Goal: Information Seeking & Learning: Learn about a topic

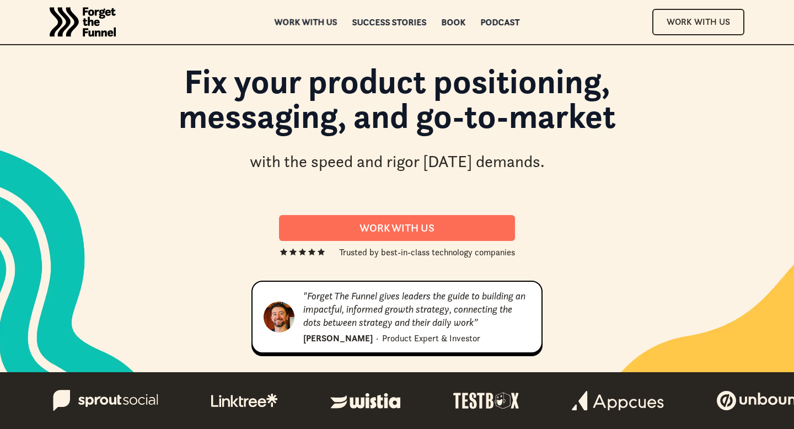
click at [319, 21] on div "Work with us" at bounding box center [306, 22] width 63 height 8
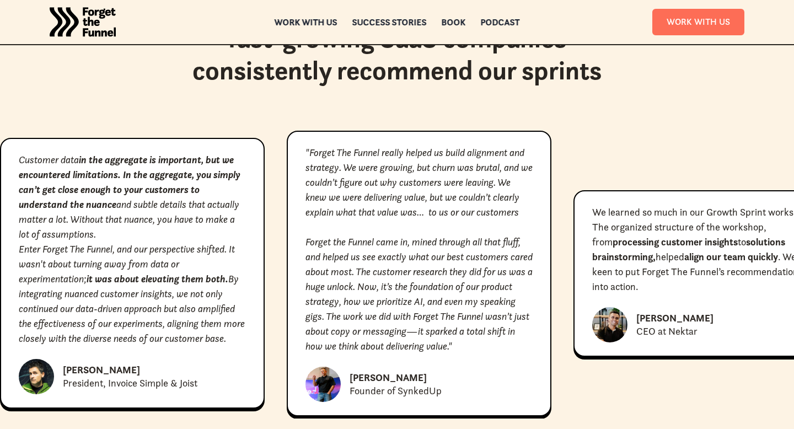
scroll to position [4984, 0]
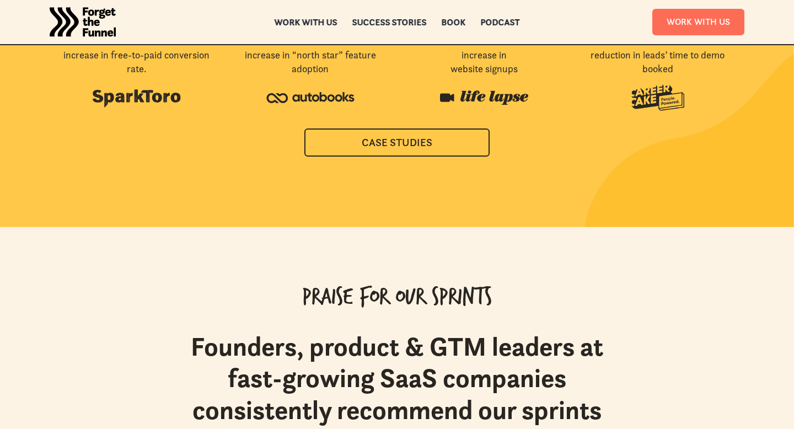
scroll to position [4461, 0]
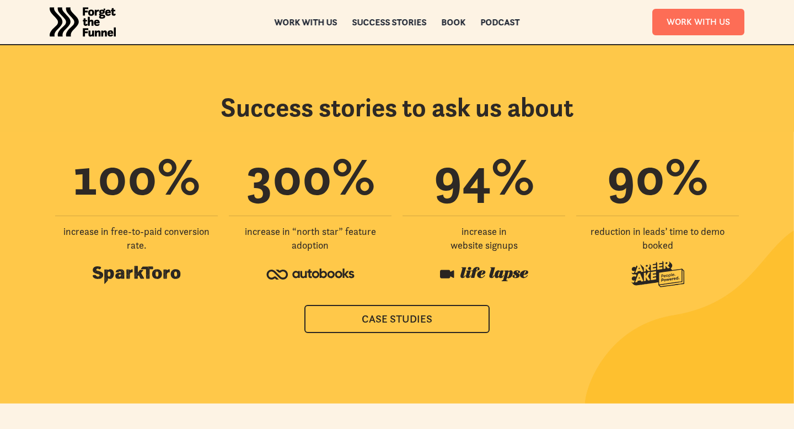
click at [78, 27] on img "home" at bounding box center [83, 22] width 66 height 44
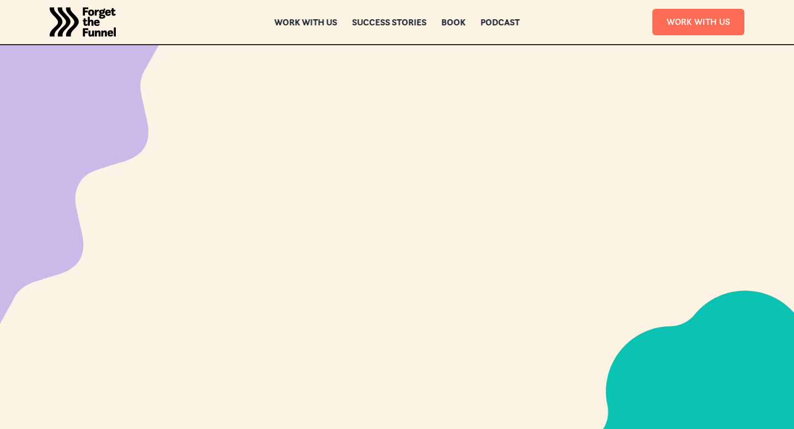
scroll to position [4461, 0]
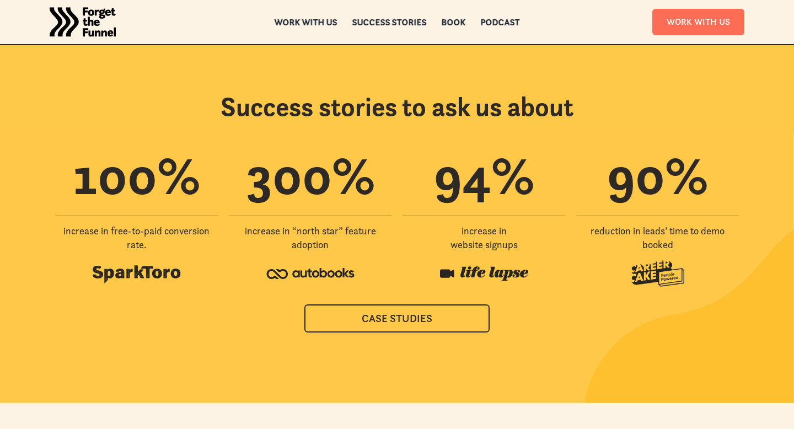
click at [99, 20] on img "home" at bounding box center [83, 22] width 66 height 44
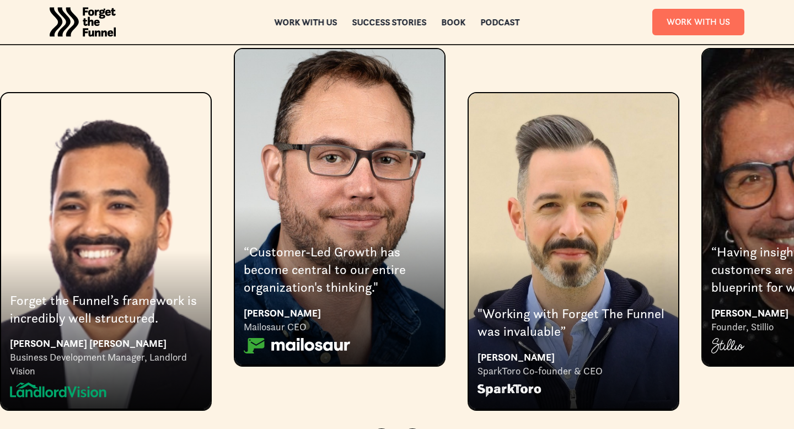
scroll to position [2027, 0]
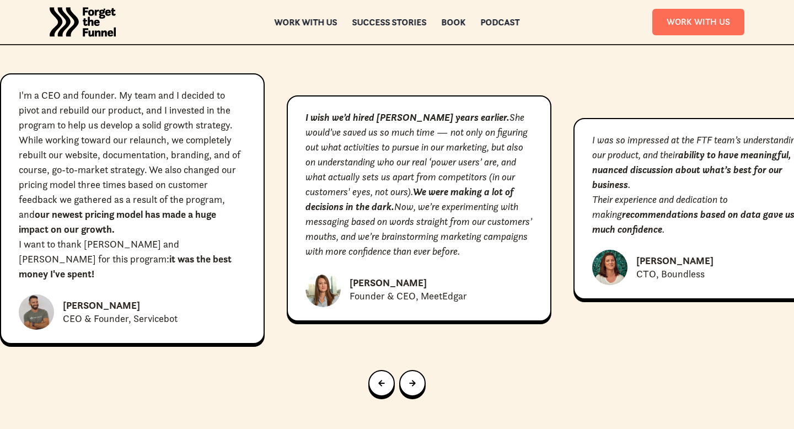
scroll to position [4942, 0]
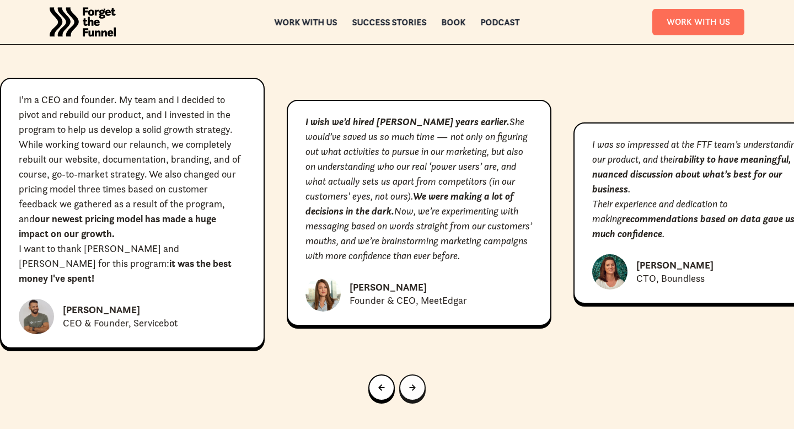
click at [419, 374] on link "Next slide" at bounding box center [412, 387] width 26 height 26
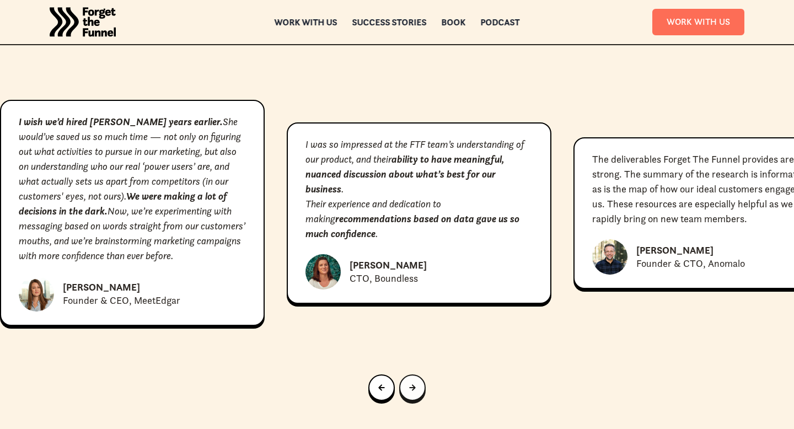
click at [419, 374] on link "Next slide" at bounding box center [412, 387] width 26 height 26
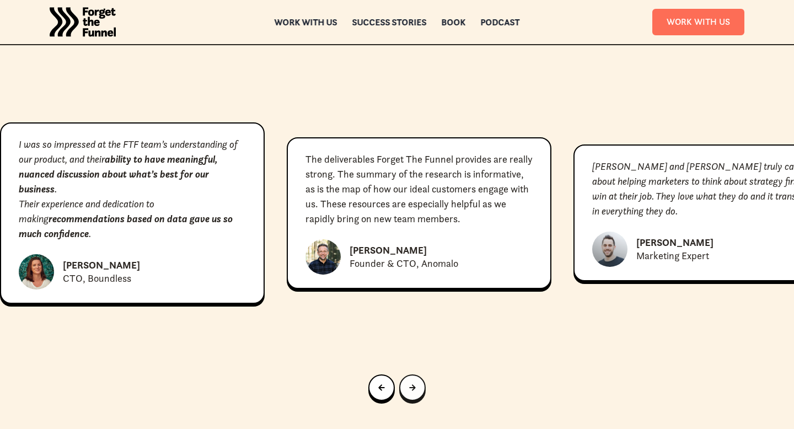
click at [419, 374] on link "Next slide" at bounding box center [412, 387] width 26 height 26
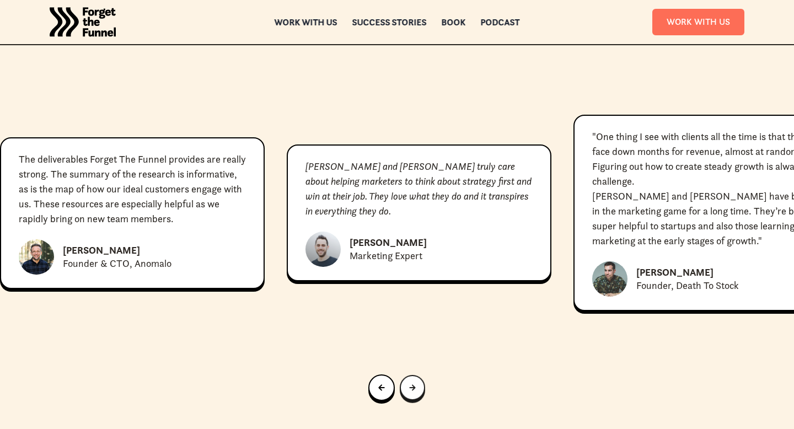
click at [419, 375] on link "Next slide" at bounding box center [412, 387] width 25 height 25
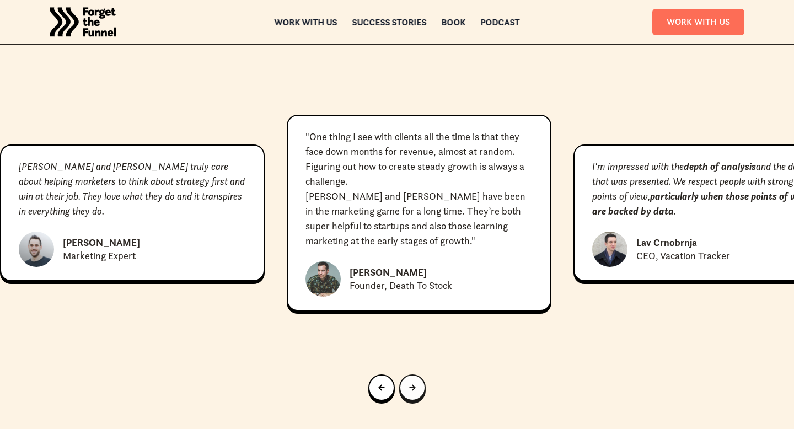
click at [419, 374] on link "Next slide" at bounding box center [412, 387] width 26 height 26
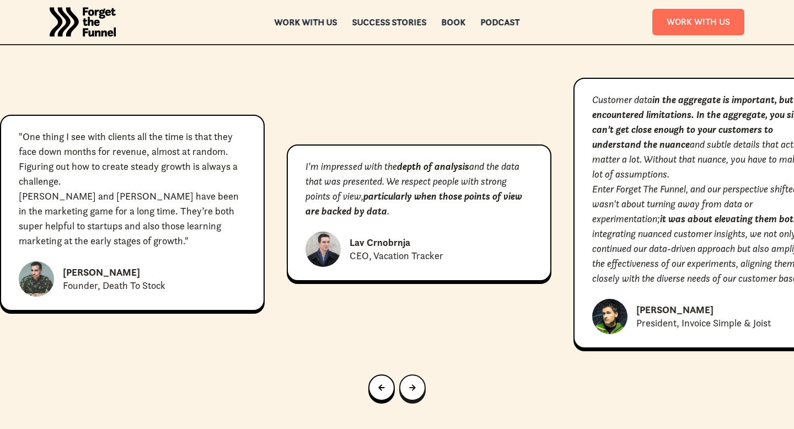
click at [419, 374] on link "Next slide" at bounding box center [412, 387] width 26 height 26
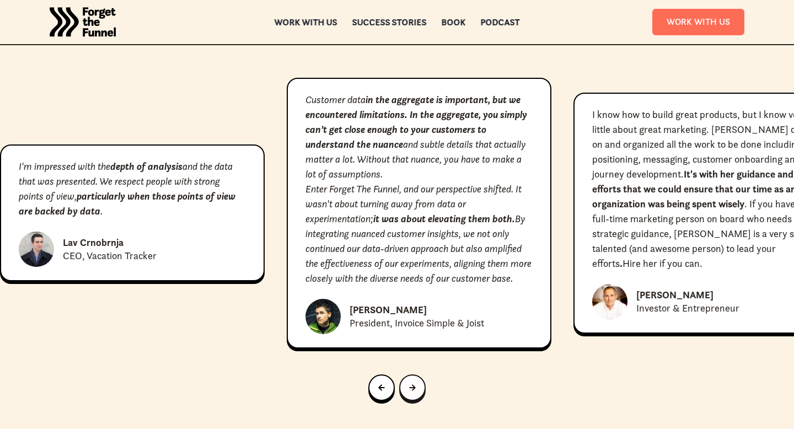
click at [419, 374] on link "Next slide" at bounding box center [412, 387] width 26 height 26
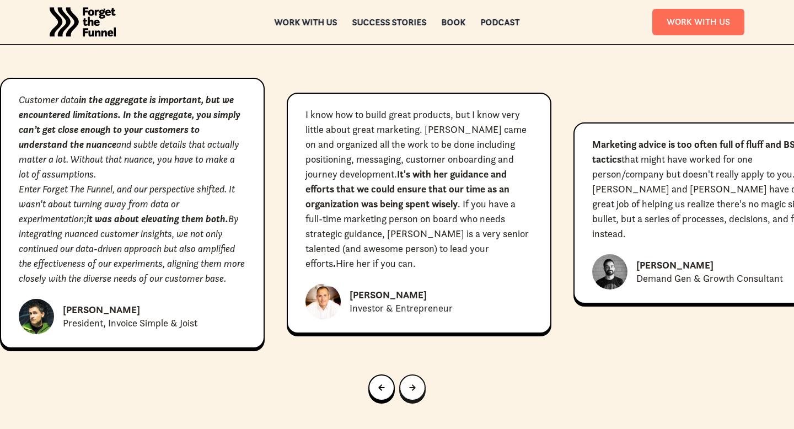
click at [419, 374] on link "Next slide" at bounding box center [412, 387] width 26 height 26
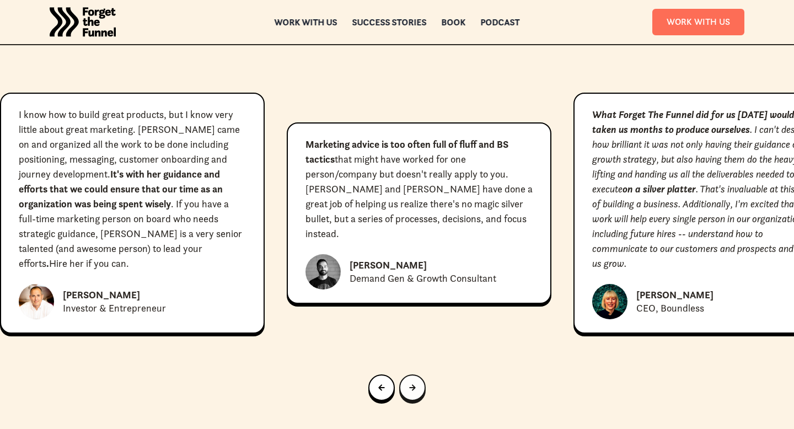
click at [419, 374] on link "Next slide" at bounding box center [412, 387] width 26 height 26
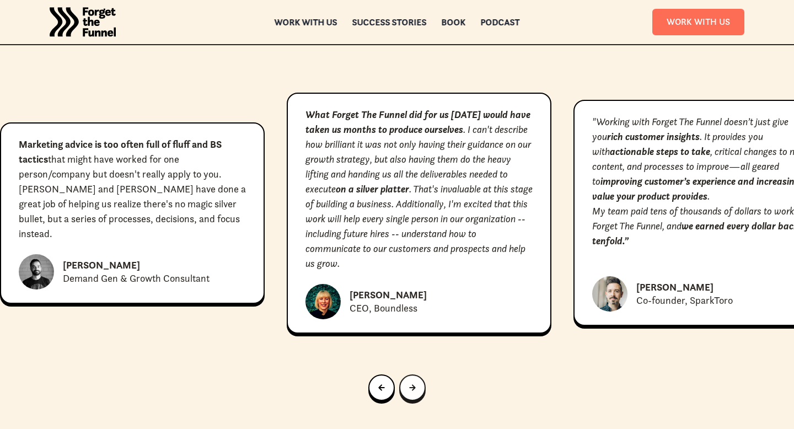
click at [419, 374] on link "Next slide" at bounding box center [412, 387] width 26 height 26
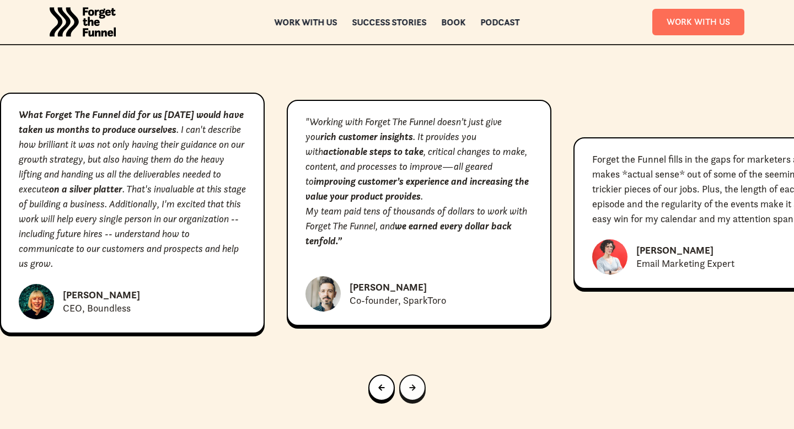
click at [419, 374] on link "Next slide" at bounding box center [412, 387] width 26 height 26
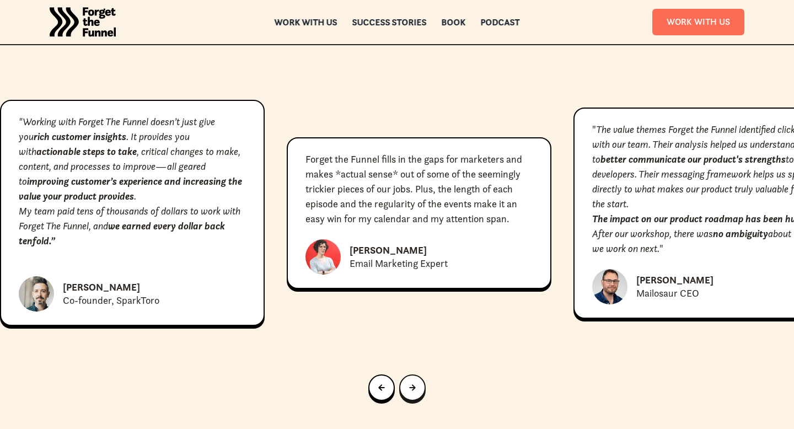
click at [419, 374] on link "Next slide" at bounding box center [412, 387] width 26 height 26
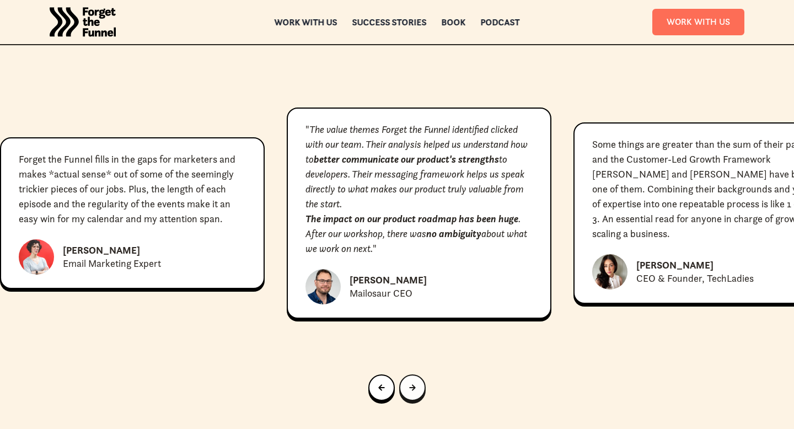
click at [419, 374] on link "Next slide" at bounding box center [412, 387] width 26 height 26
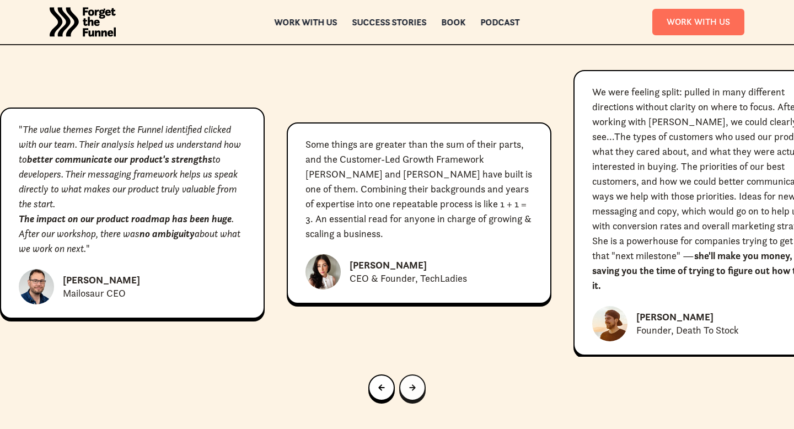
click at [419, 374] on link "Next slide" at bounding box center [412, 387] width 26 height 26
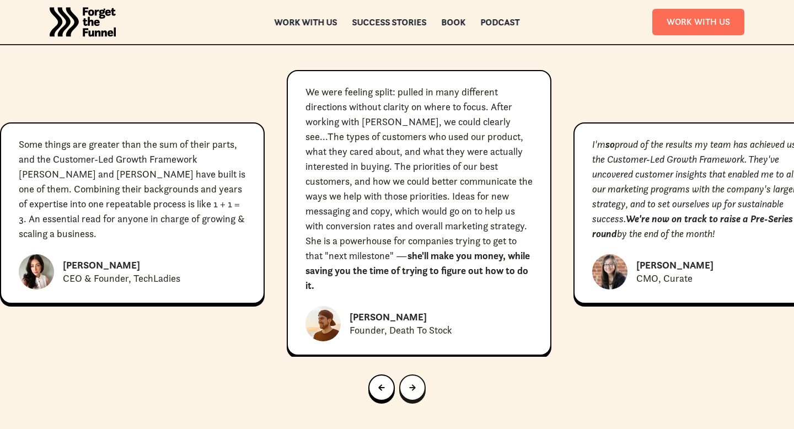
click at [419, 374] on link "Next slide" at bounding box center [412, 387] width 26 height 26
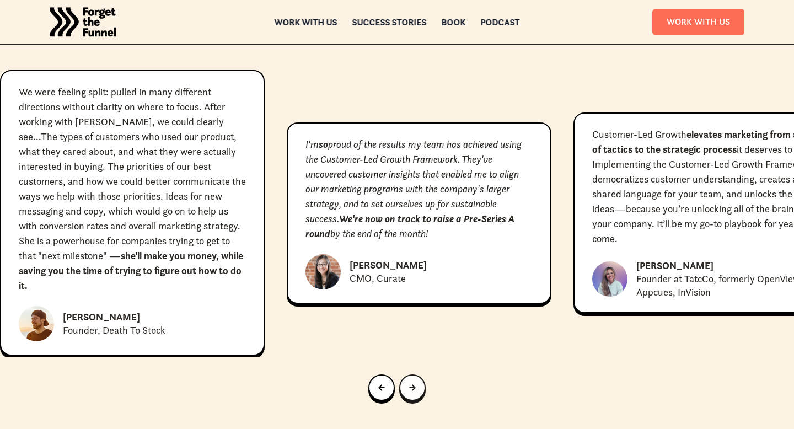
click at [419, 374] on link "Next slide" at bounding box center [412, 387] width 26 height 26
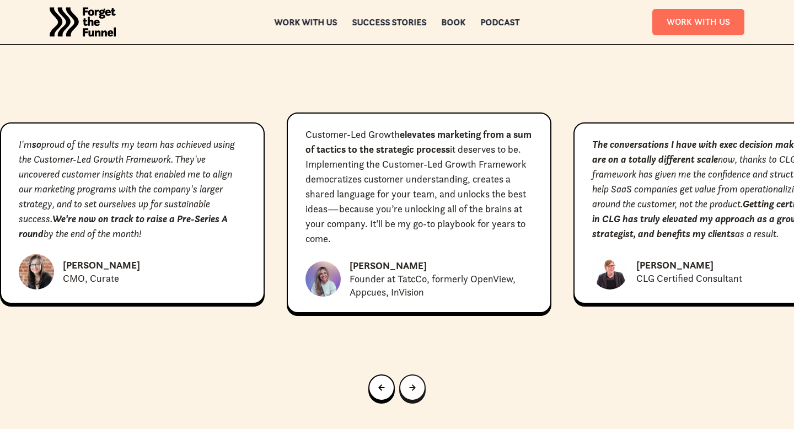
click at [419, 374] on link "Next slide" at bounding box center [412, 387] width 26 height 26
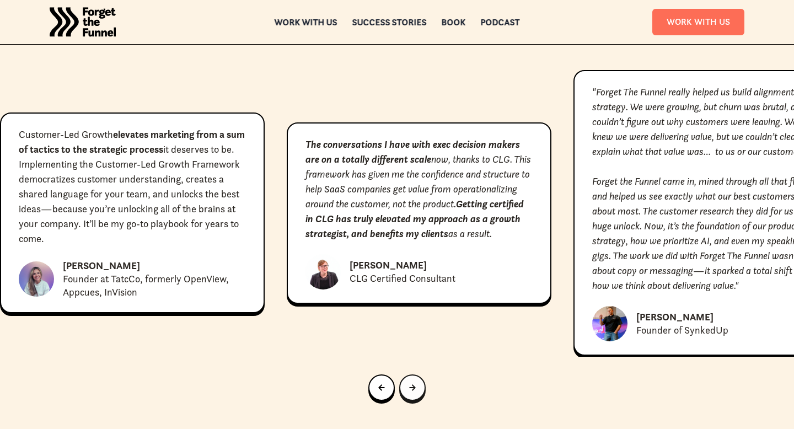
click at [419, 374] on link "Next slide" at bounding box center [412, 387] width 26 height 26
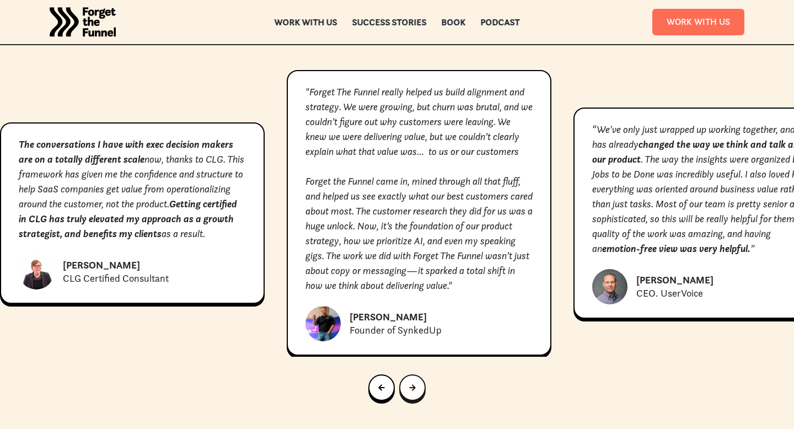
click at [419, 374] on link "Next slide" at bounding box center [412, 387] width 26 height 26
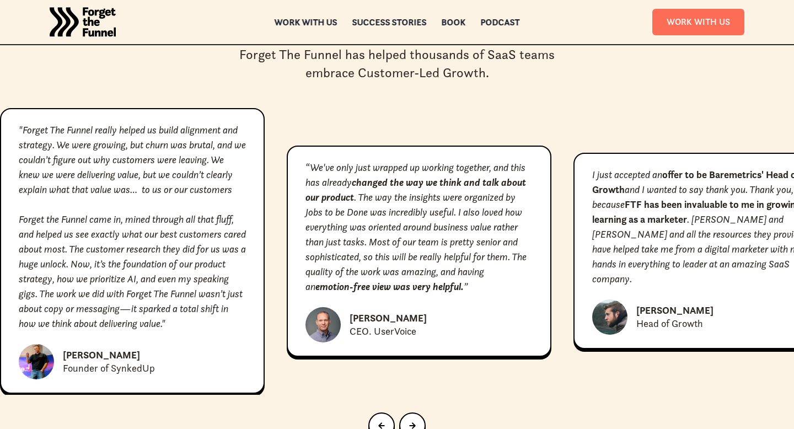
scroll to position [4903, 0]
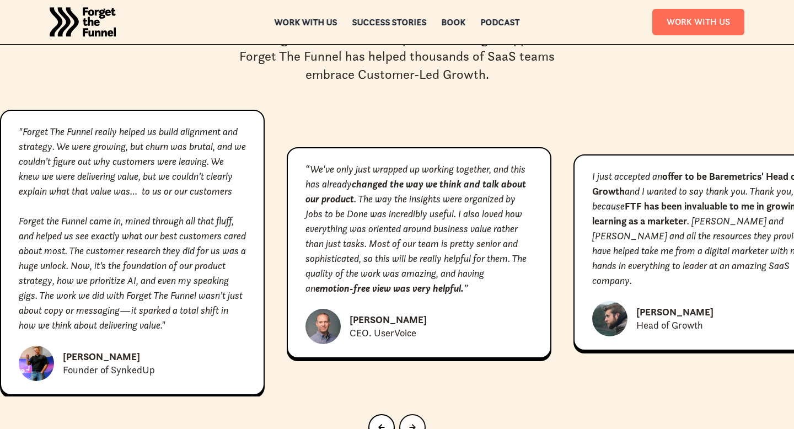
click at [409, 414] on link "Next slide" at bounding box center [412, 427] width 26 height 26
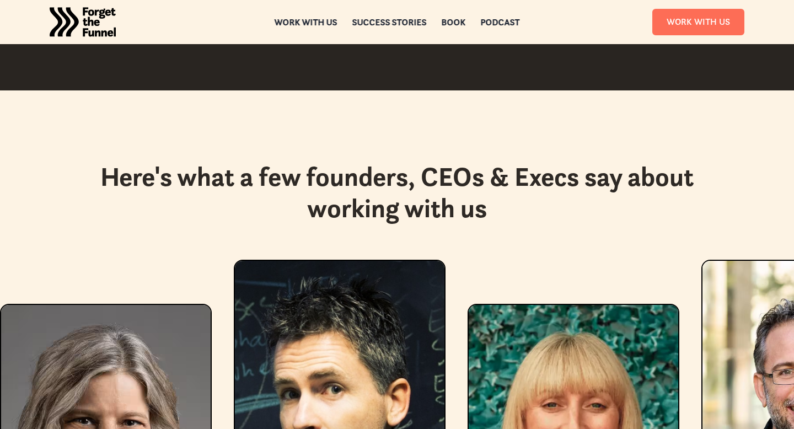
scroll to position [1843, 0]
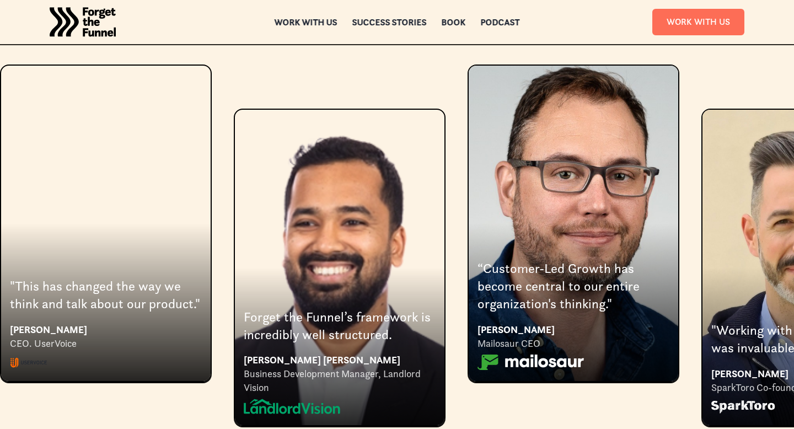
scroll to position [2009, 0]
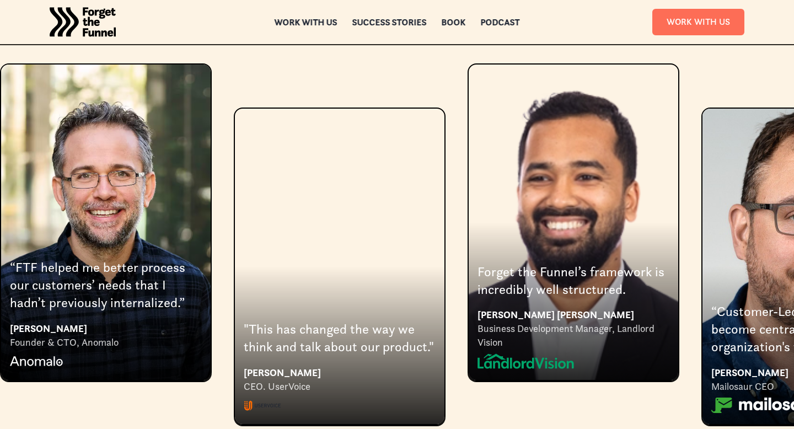
click at [315, 241] on div "1 of 9" at bounding box center [339, 266] width 209 height 315
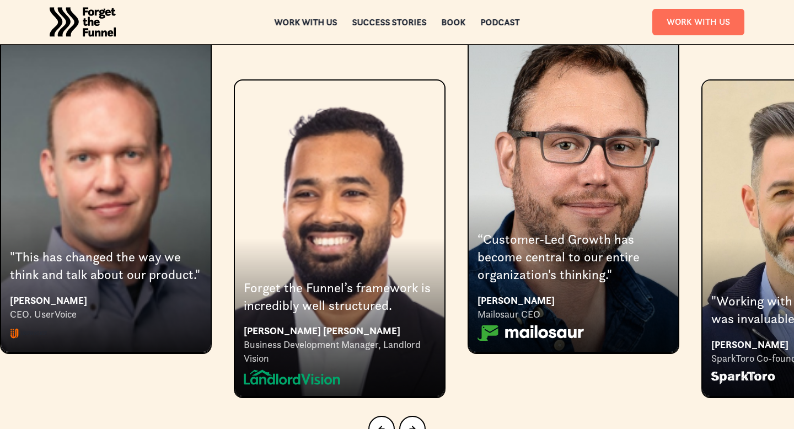
scroll to position [2040, 0]
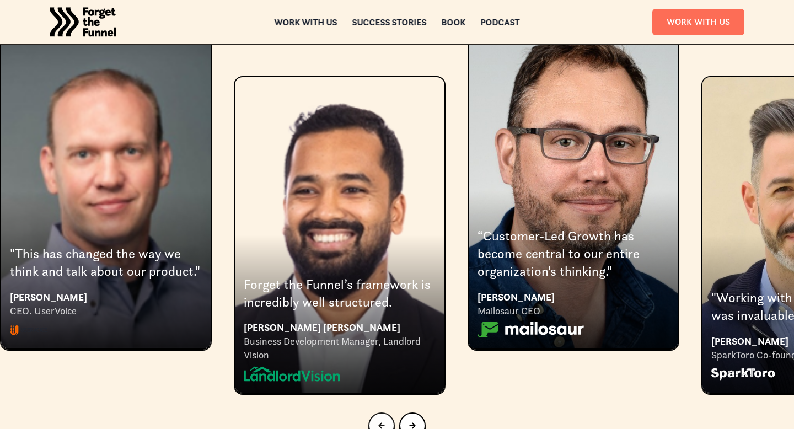
click at [383, 422] on icon "Go to last slide" at bounding box center [381, 425] width 7 height 7
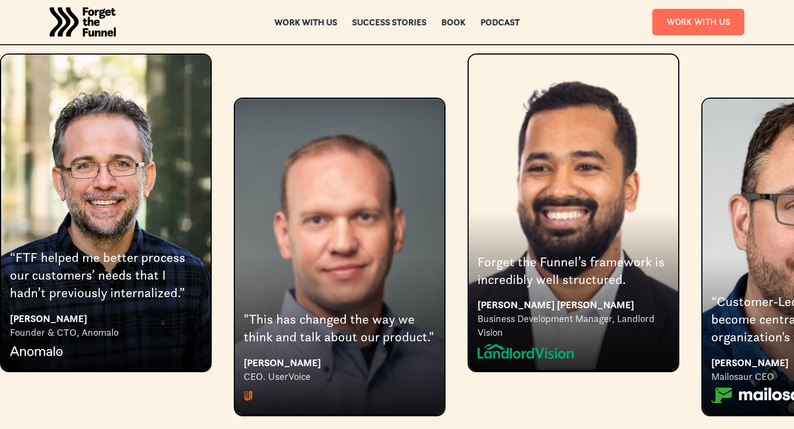
scroll to position [2020, 0]
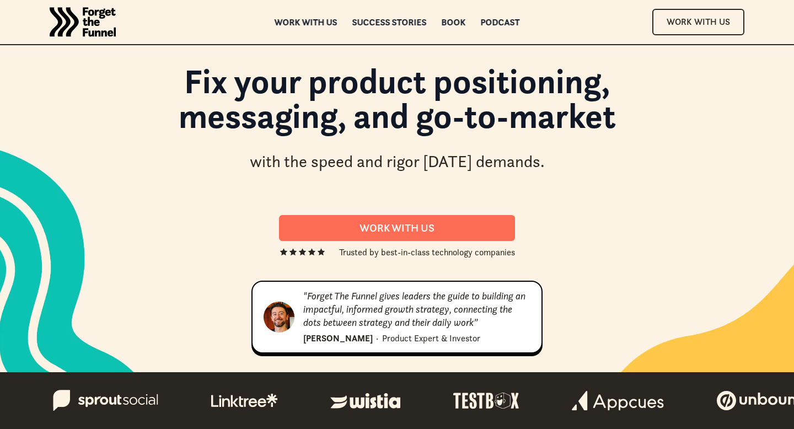
scroll to position [2020, 0]
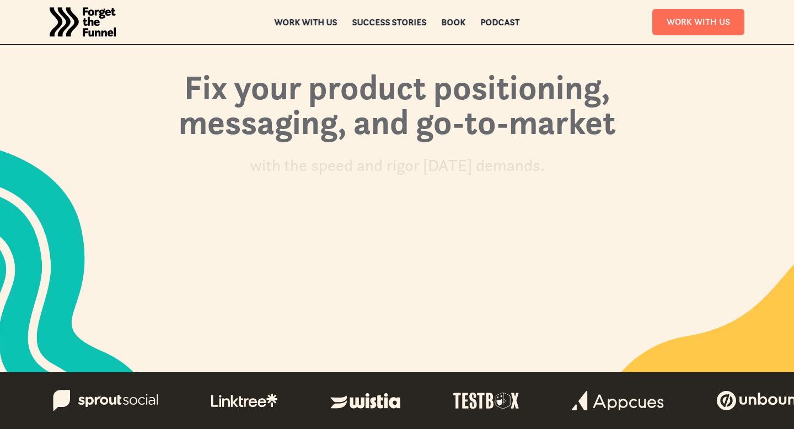
scroll to position [2020, 0]
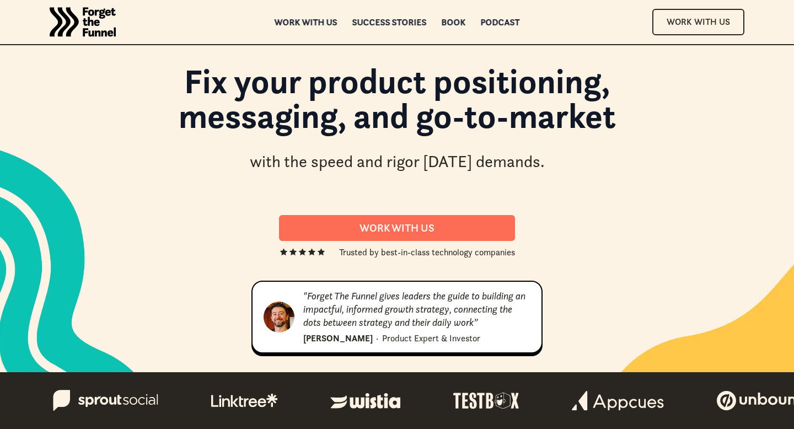
scroll to position [2020, 0]
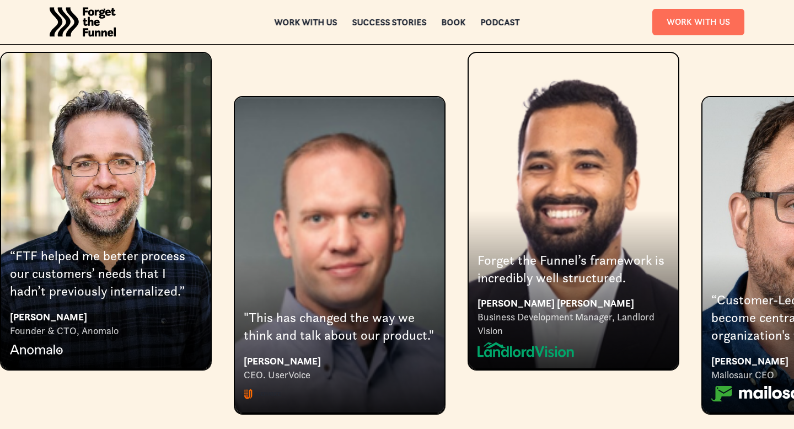
click at [277, 386] on img "1 of 9" at bounding box center [262, 393] width 37 height 15
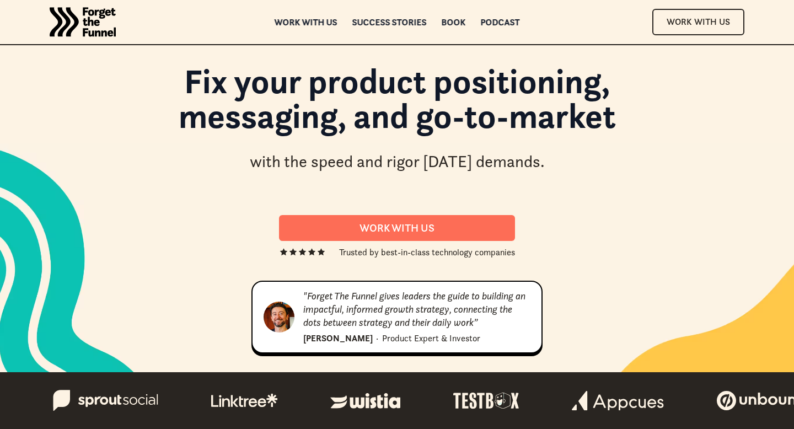
scroll to position [2020, 0]
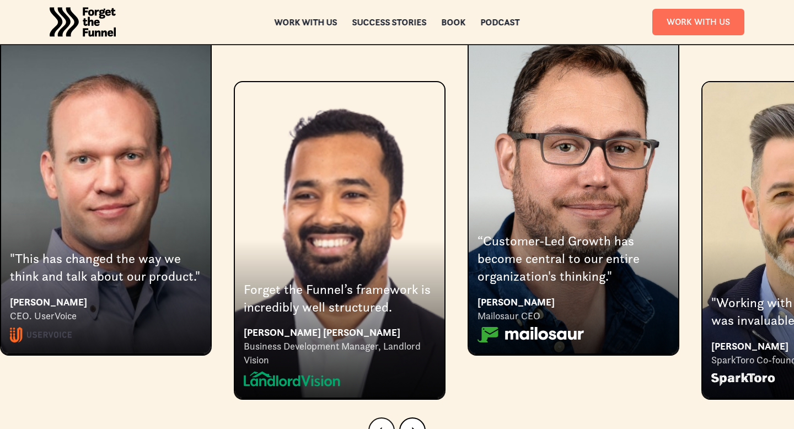
click at [379, 428] on icon "Go to last slide" at bounding box center [381, 431] width 6 height 6
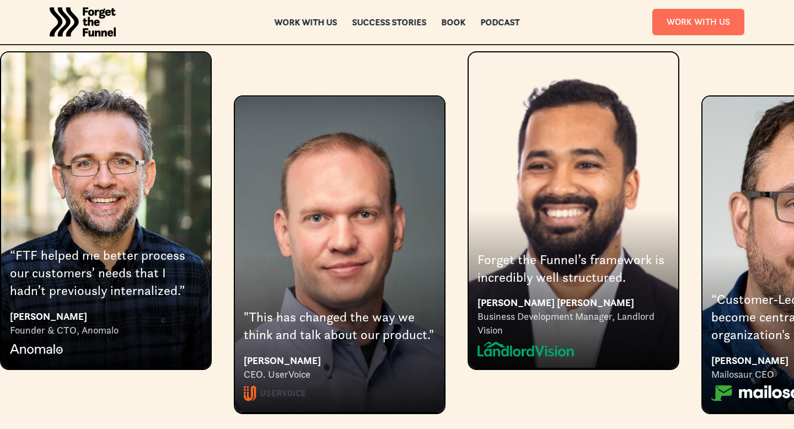
scroll to position [2011, 0]
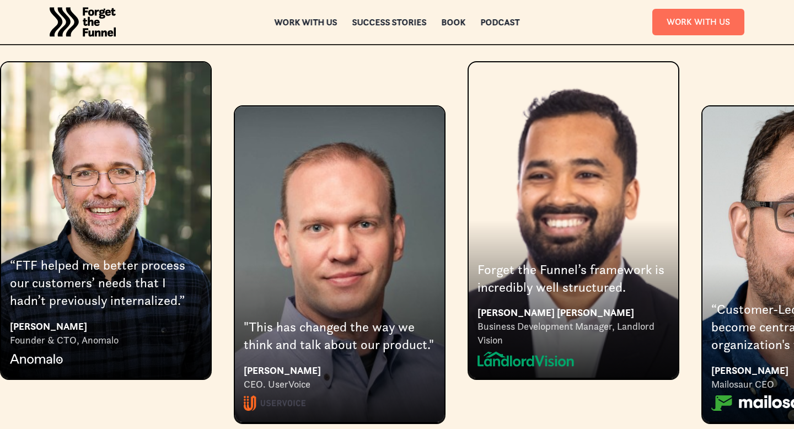
click at [431, 391] on div "1 of 9" at bounding box center [340, 402] width 192 height 22
click at [464, 379] on div ""This has changed the way we think and talk about our product." [PERSON_NAME] C…" at bounding box center [397, 242] width 794 height 363
click at [503, 380] on div ""This has changed the way we think and talk about our product." [PERSON_NAME] C…" at bounding box center [397, 242] width 794 height 363
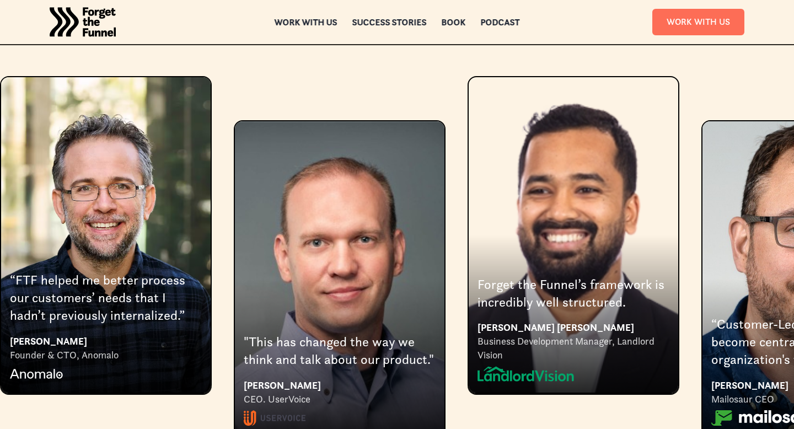
scroll to position [1993, 0]
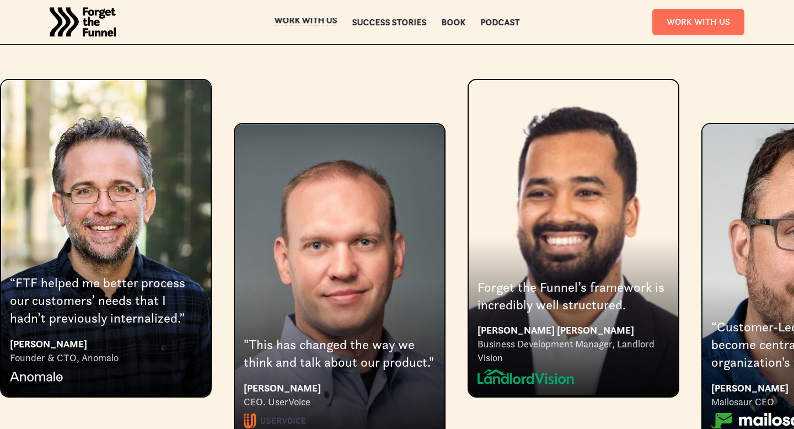
click at [295, 25] on div "Work with us" at bounding box center [306, 29] width 63 height 8
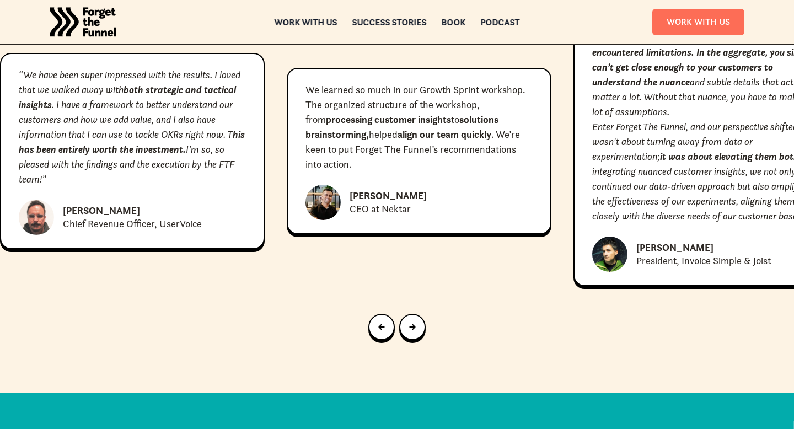
scroll to position [5098, 0]
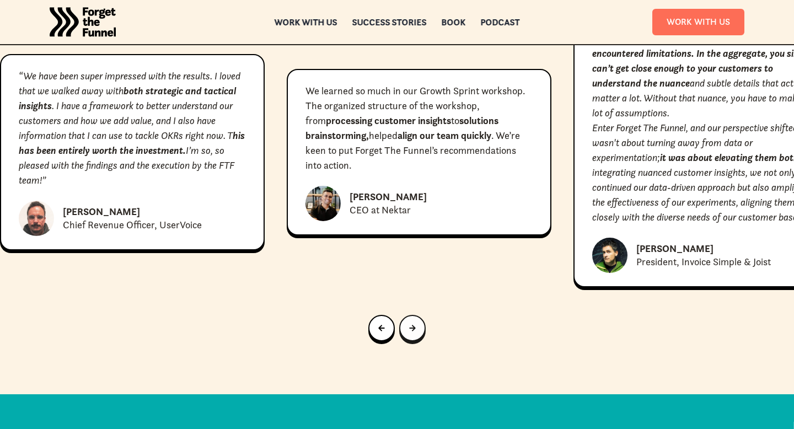
click at [407, 315] on link "Next slide" at bounding box center [412, 328] width 26 height 26
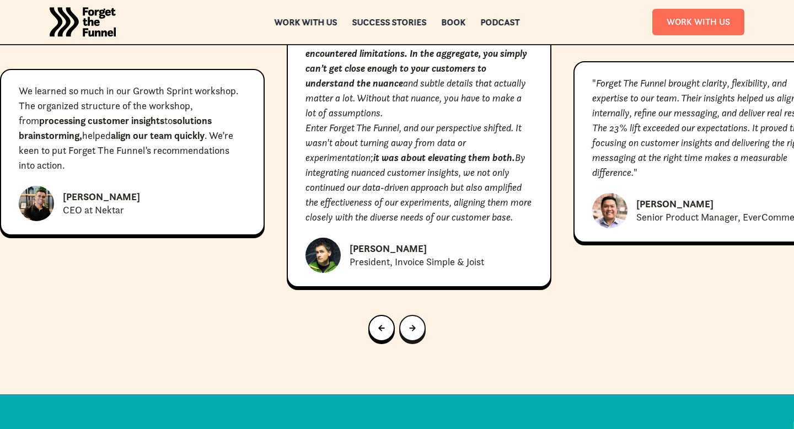
click at [407, 315] on link "Next slide" at bounding box center [412, 328] width 26 height 26
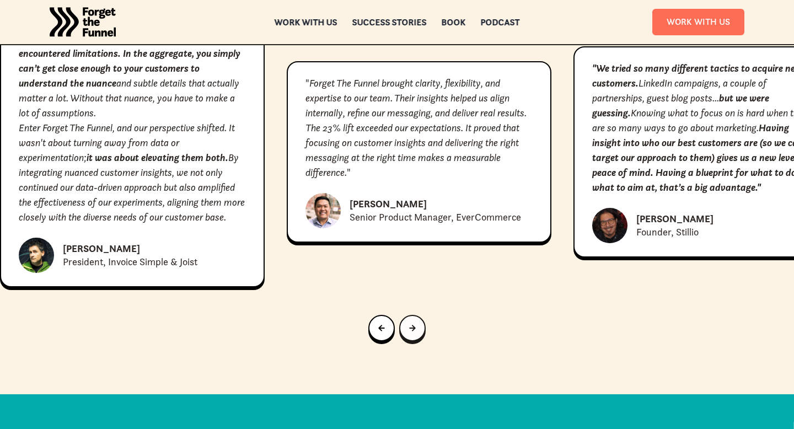
click at [407, 315] on link "Next slide" at bounding box center [412, 328] width 26 height 26
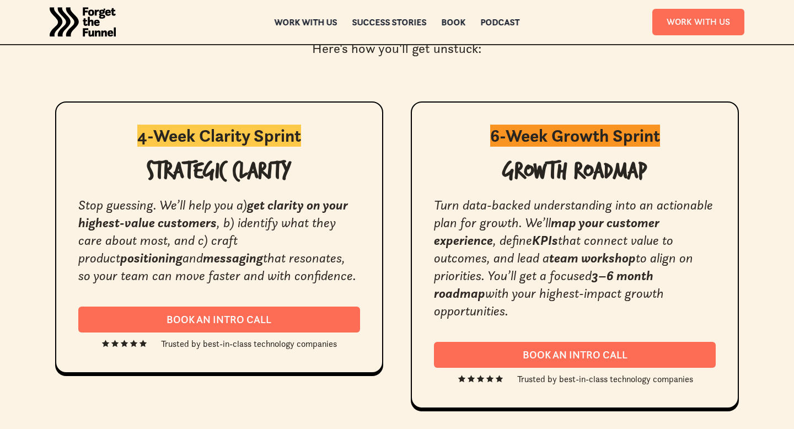
scroll to position [1918, 0]
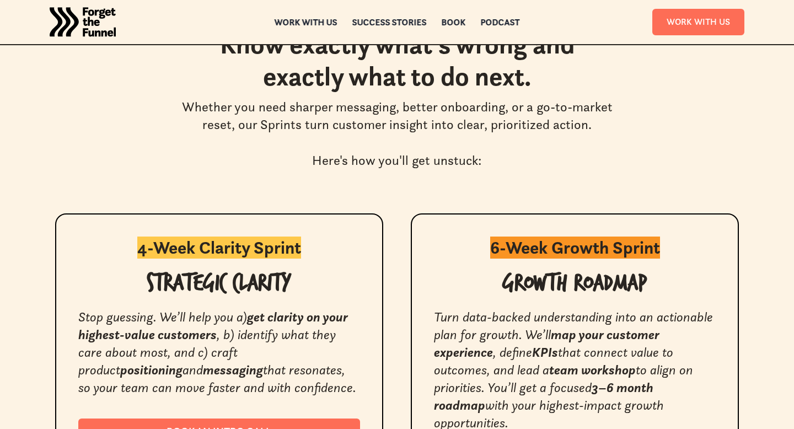
click at [84, 10] on img "home" at bounding box center [83, 22] width 66 height 44
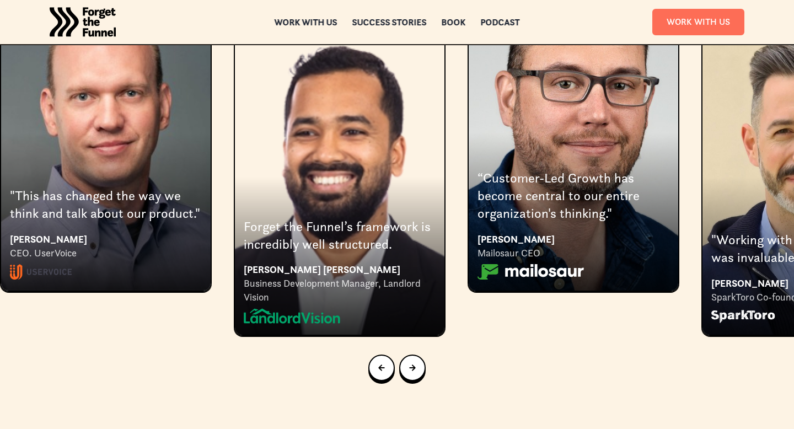
scroll to position [2083, 0]
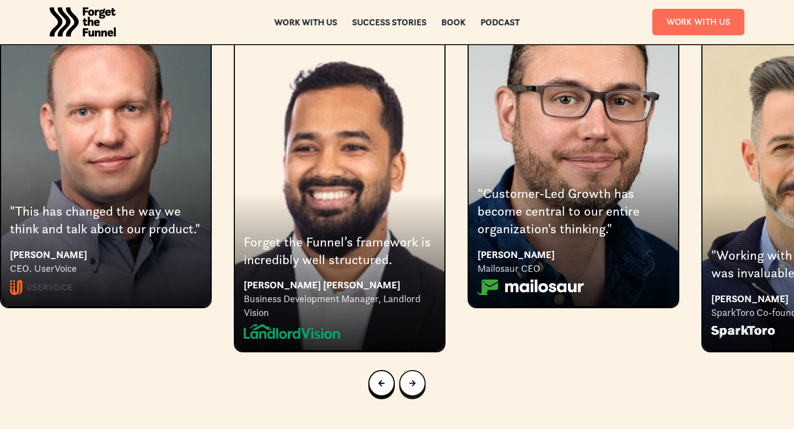
click at [409, 370] on link "Next slide" at bounding box center [412, 383] width 26 height 26
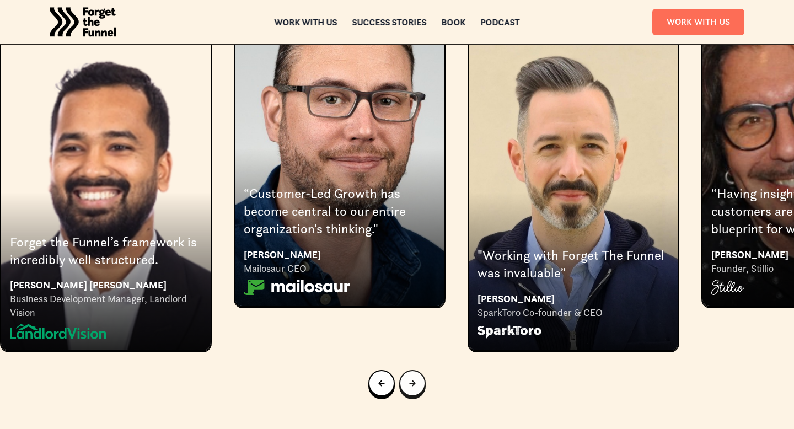
click at [409, 370] on link "Next slide" at bounding box center [412, 383] width 26 height 26
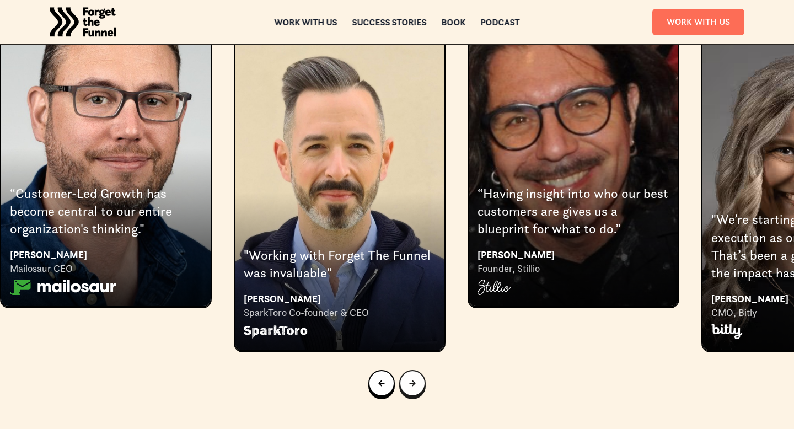
click at [409, 370] on link "Next slide" at bounding box center [412, 383] width 26 height 26
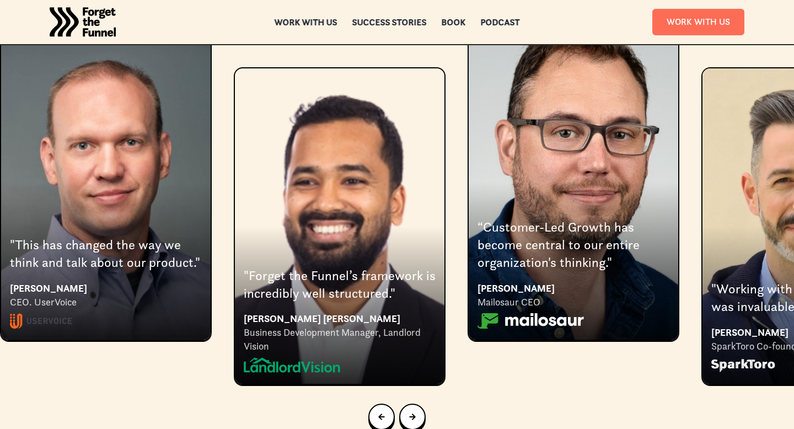
scroll to position [2032, 0]
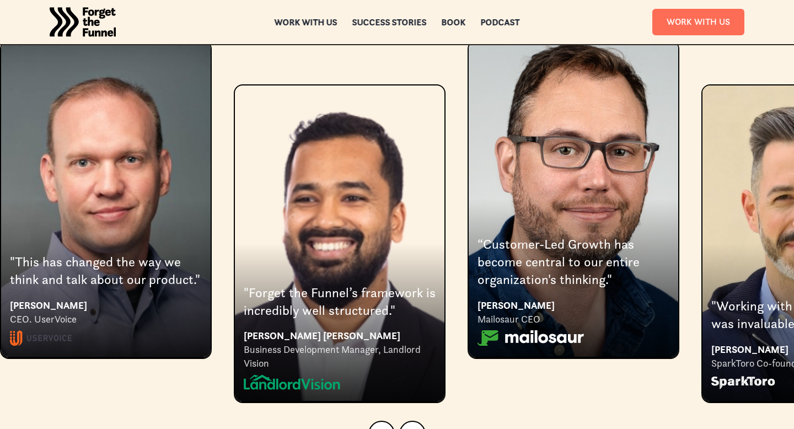
click at [427, 403] on div at bounding box center [397, 434] width 794 height 62
click at [415, 428] on icon "Next slide" at bounding box center [412, 434] width 7 height 7
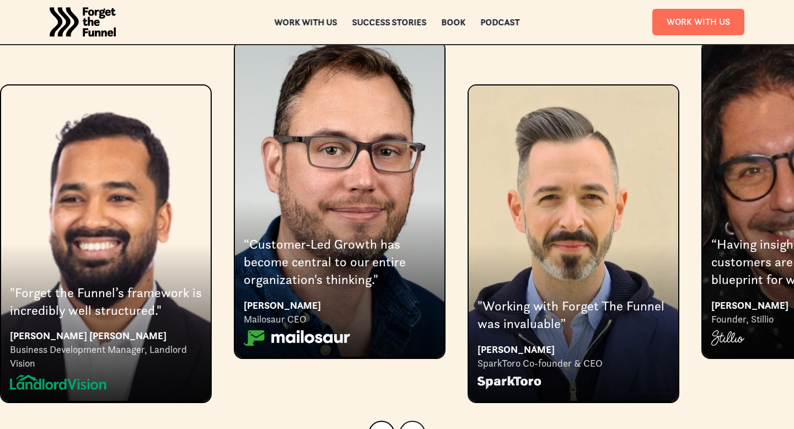
click at [415, 428] on icon "Next slide" at bounding box center [412, 434] width 7 height 7
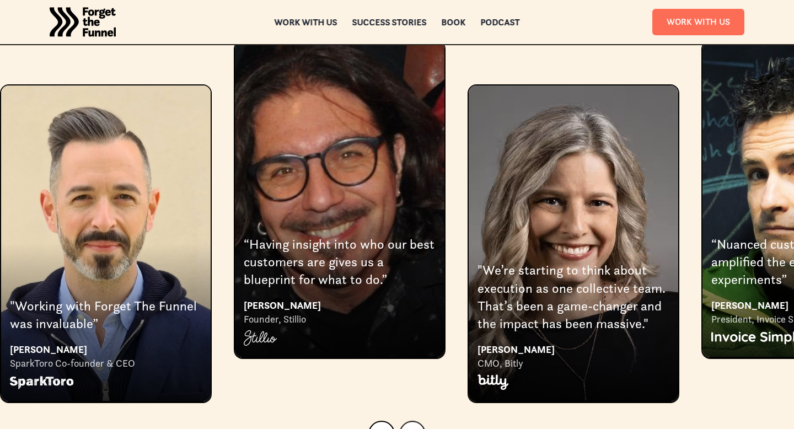
click at [415, 428] on icon "Next slide" at bounding box center [412, 434] width 7 height 7
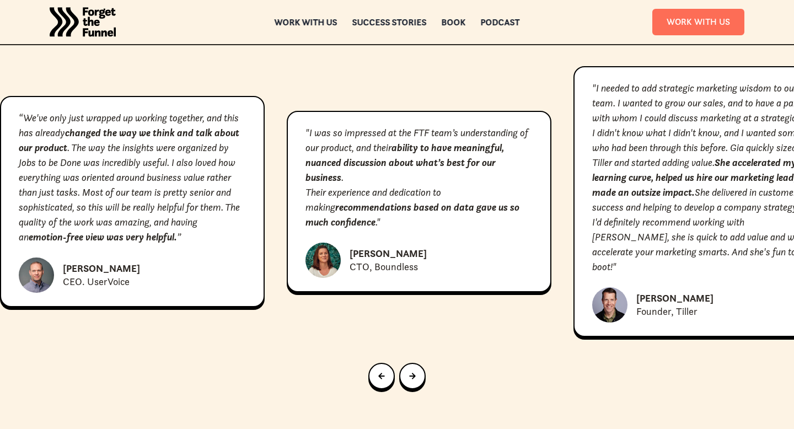
scroll to position [4926, 0]
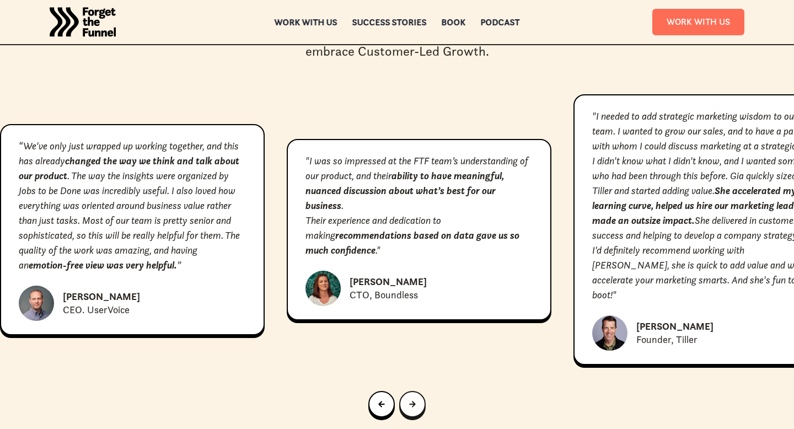
click at [408, 391] on link "Next slide" at bounding box center [412, 404] width 26 height 26
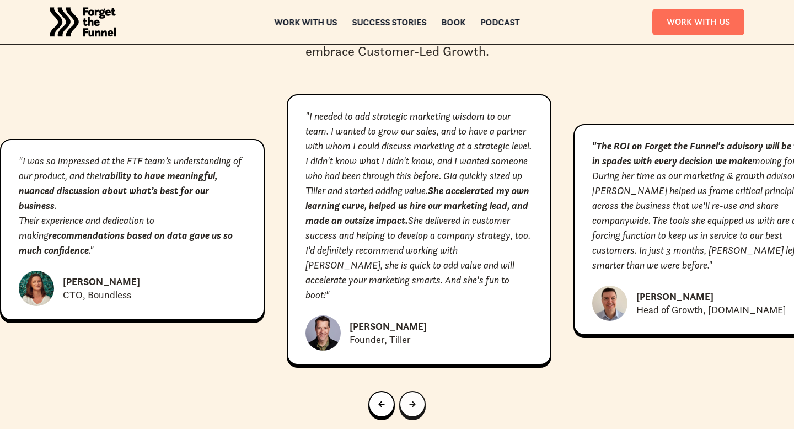
click at [410, 398] on div "Next slide" at bounding box center [412, 404] width 7 height 12
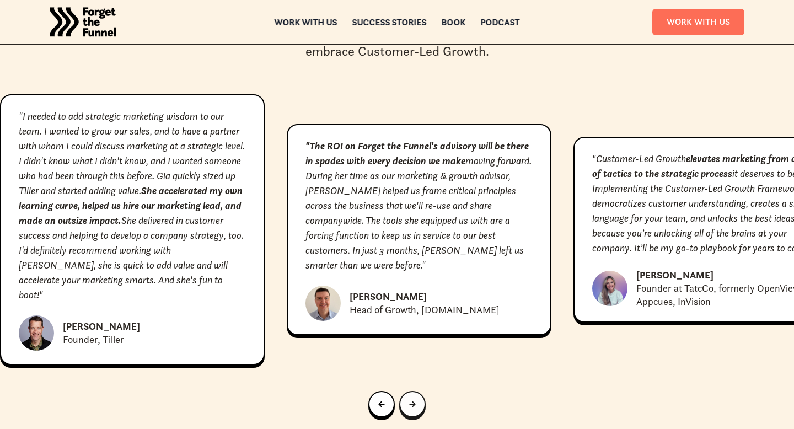
click at [410, 398] on div "Next slide" at bounding box center [412, 404] width 7 height 12
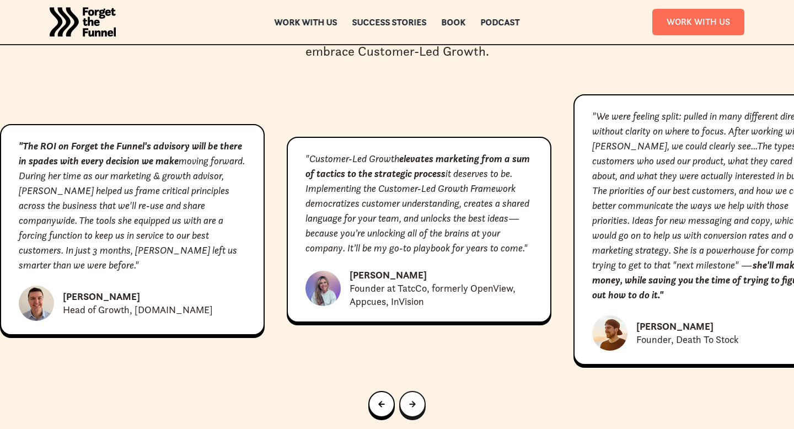
click at [410, 398] on div "Next slide" at bounding box center [412, 404] width 7 height 12
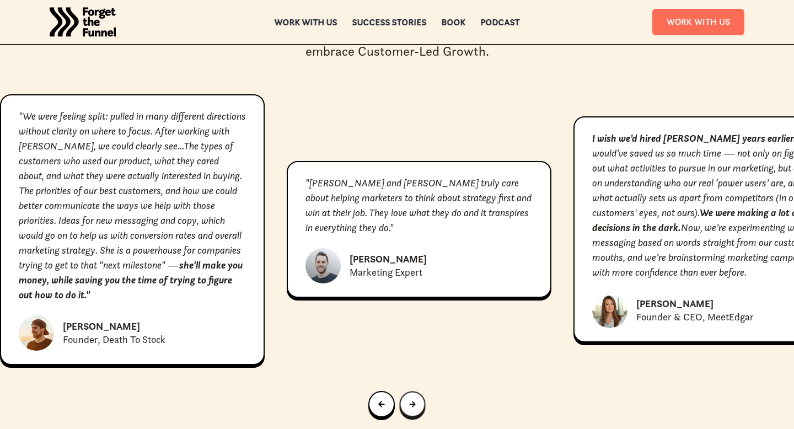
click at [410, 399] on div "Next slide" at bounding box center [412, 405] width 7 height 12
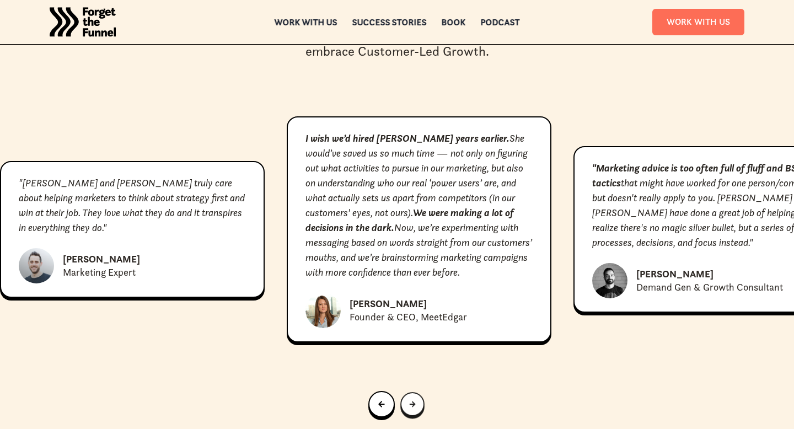
click at [410, 399] on div "Next slide" at bounding box center [413, 404] width 6 height 11
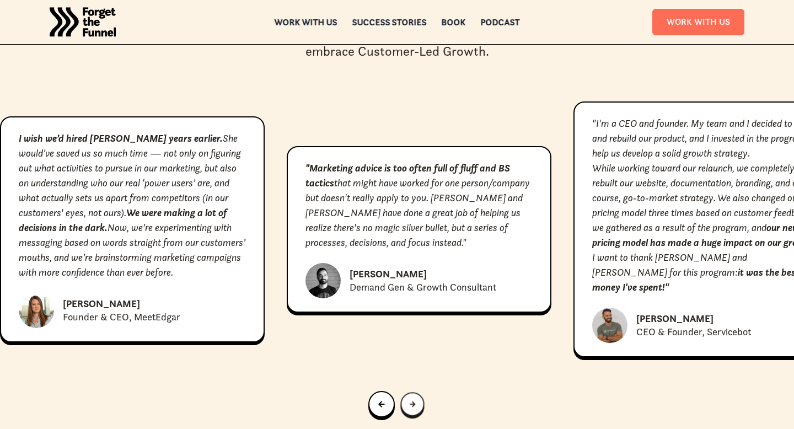
click at [410, 399] on div "Next slide" at bounding box center [413, 404] width 6 height 10
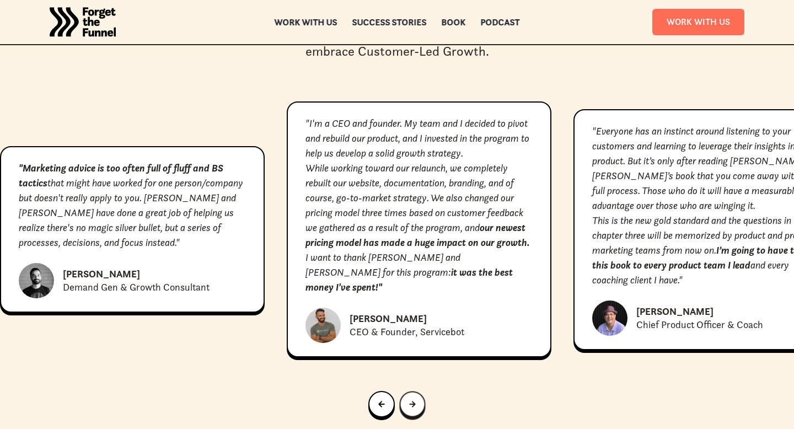
click at [410, 399] on div "Next slide" at bounding box center [412, 405] width 7 height 12
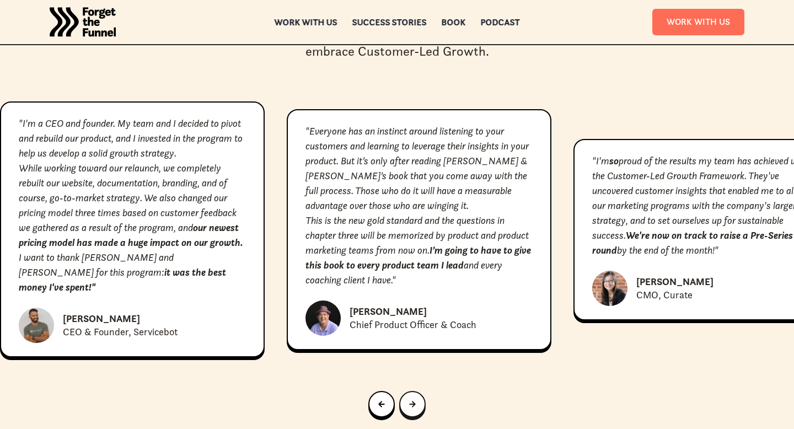
click at [409, 398] on div "Next slide" at bounding box center [412, 404] width 7 height 12
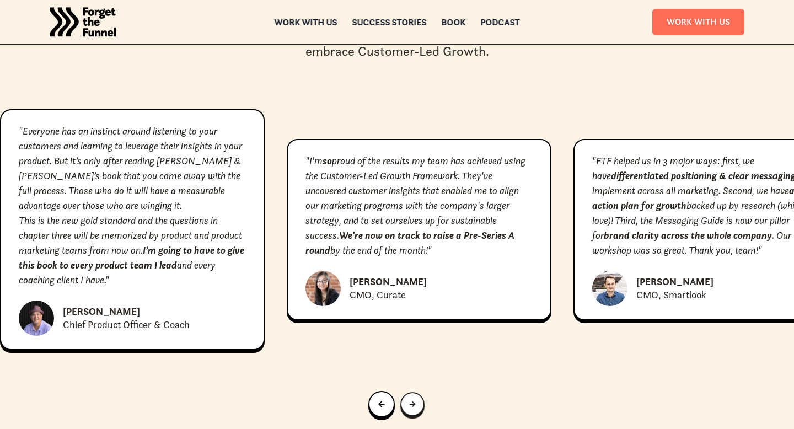
click at [409, 392] on link "Next slide" at bounding box center [412, 404] width 24 height 24
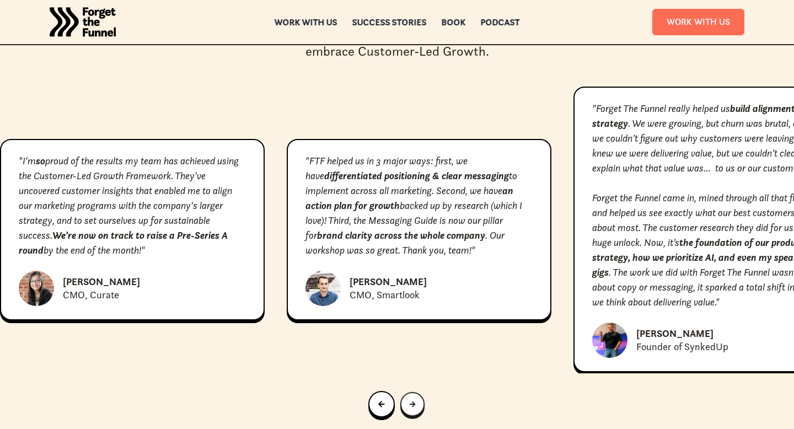
click at [409, 399] on div "Next slide" at bounding box center [412, 404] width 6 height 11
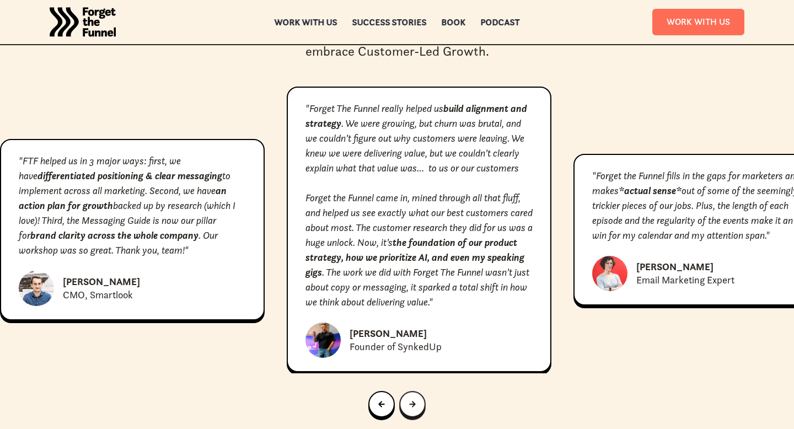
click at [409, 391] on link "Next slide" at bounding box center [412, 404] width 26 height 26
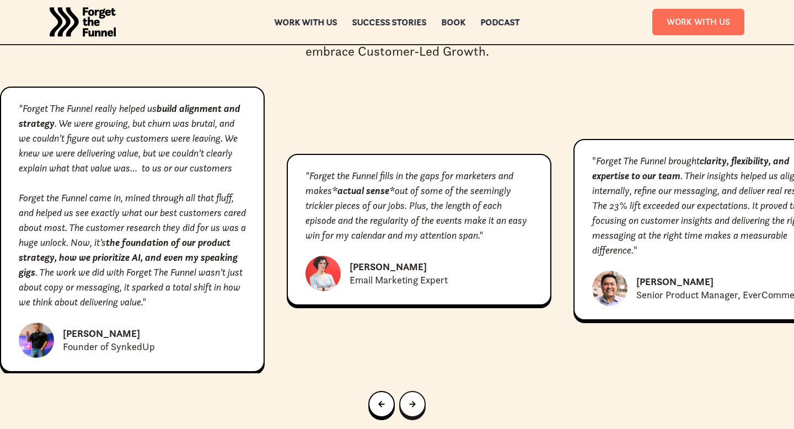
click at [410, 398] on div "Next slide" at bounding box center [412, 404] width 7 height 12
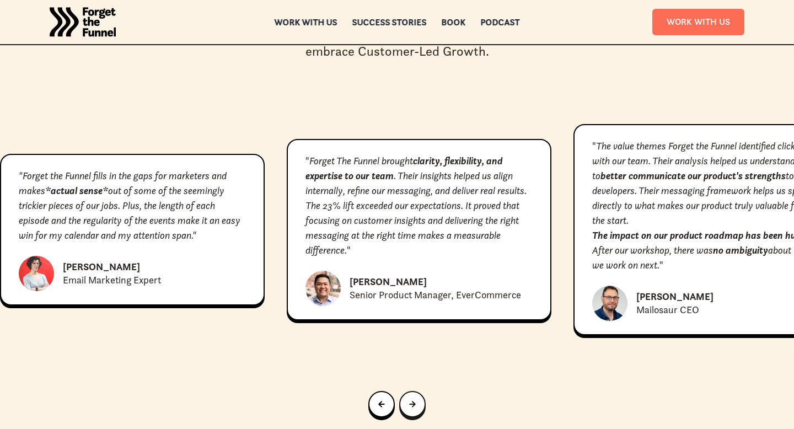
click at [410, 398] on div "Next slide" at bounding box center [412, 404] width 7 height 12
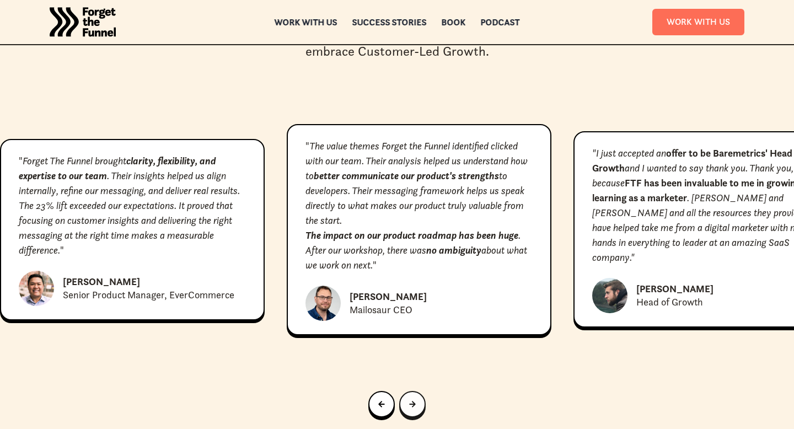
click at [410, 398] on div "Next slide" at bounding box center [412, 404] width 7 height 12
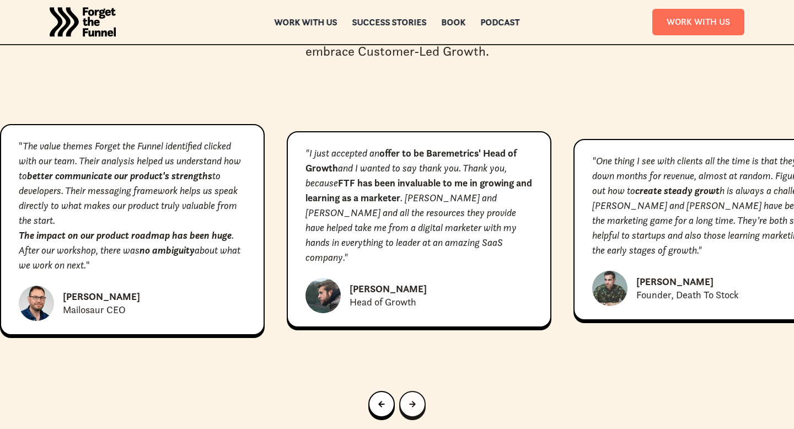
click at [410, 398] on div "Next slide" at bounding box center [412, 404] width 7 height 12
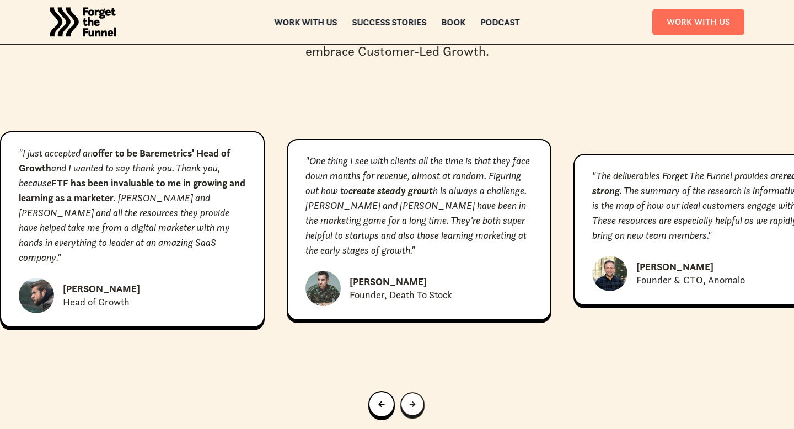
click at [410, 399] on div "Next slide" at bounding box center [413, 404] width 6 height 11
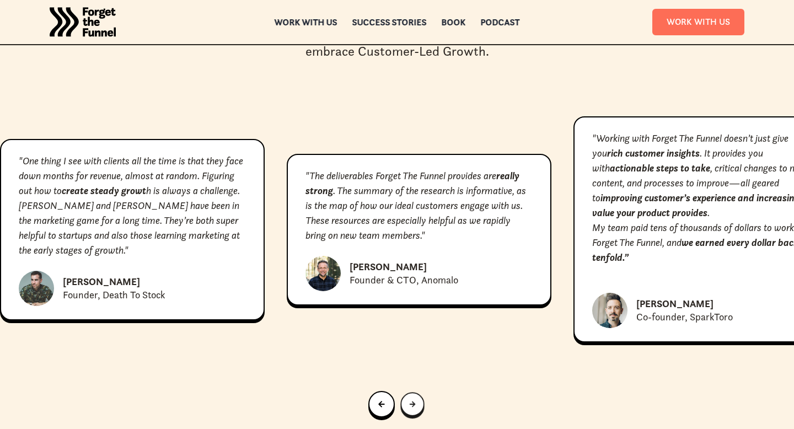
click at [410, 399] on div "Next slide" at bounding box center [413, 404] width 6 height 10
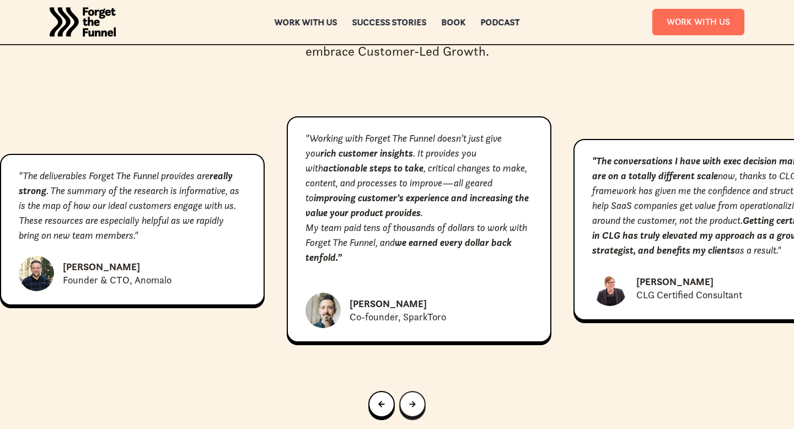
click at [410, 399] on div "Next slide" at bounding box center [412, 405] width 7 height 12
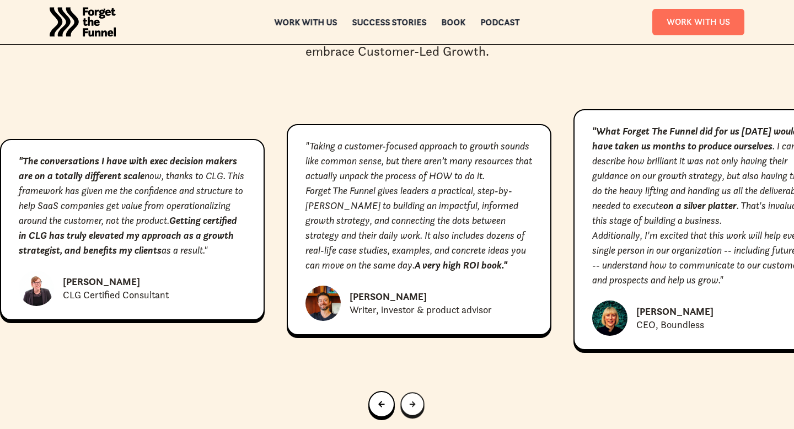
click at [410, 399] on div "Next slide" at bounding box center [413, 404] width 6 height 10
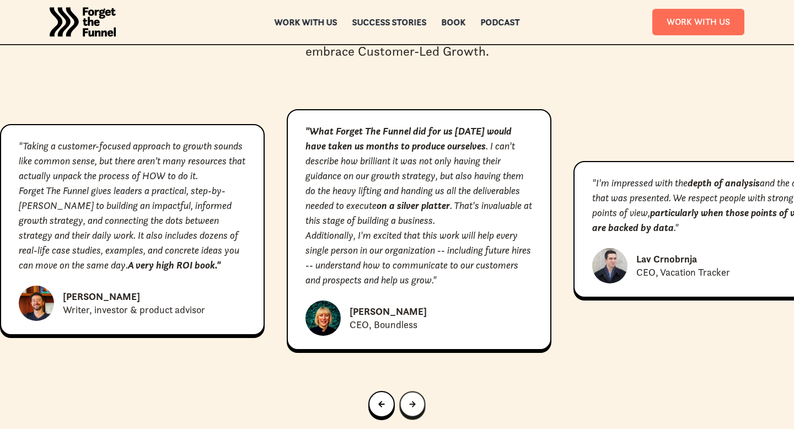
click at [410, 399] on div "Next slide" at bounding box center [412, 405] width 7 height 12
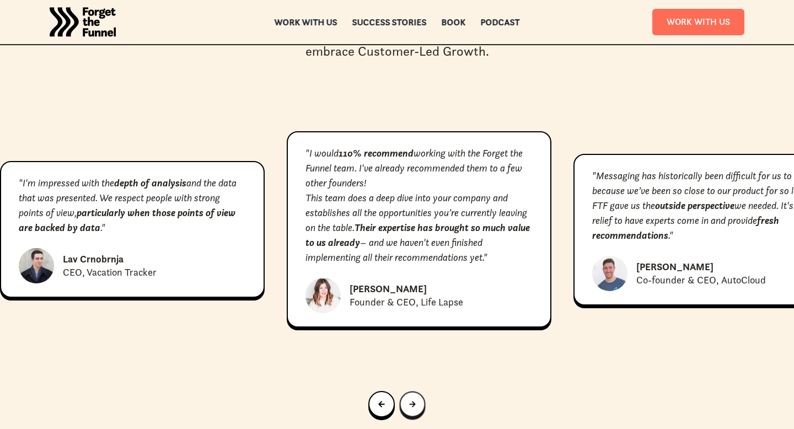
click at [410, 399] on div "Next slide" at bounding box center [412, 405] width 7 height 12
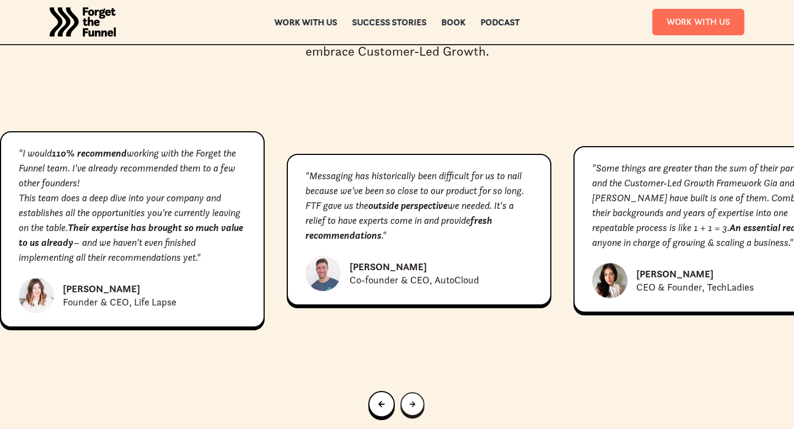
click at [410, 399] on div "Next slide" at bounding box center [413, 404] width 6 height 10
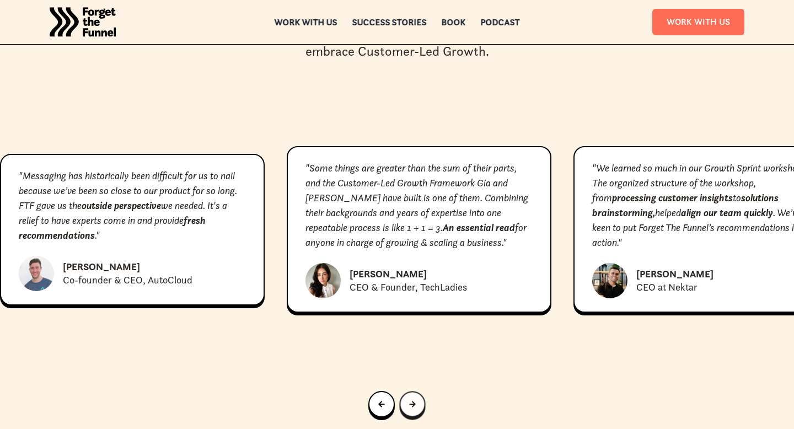
click at [410, 399] on div "Next slide" at bounding box center [412, 405] width 7 height 12
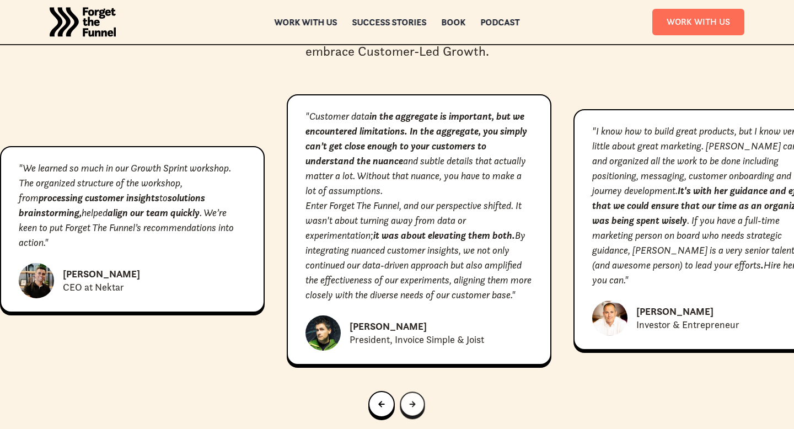
click at [410, 399] on div "Next slide" at bounding box center [412, 404] width 6 height 11
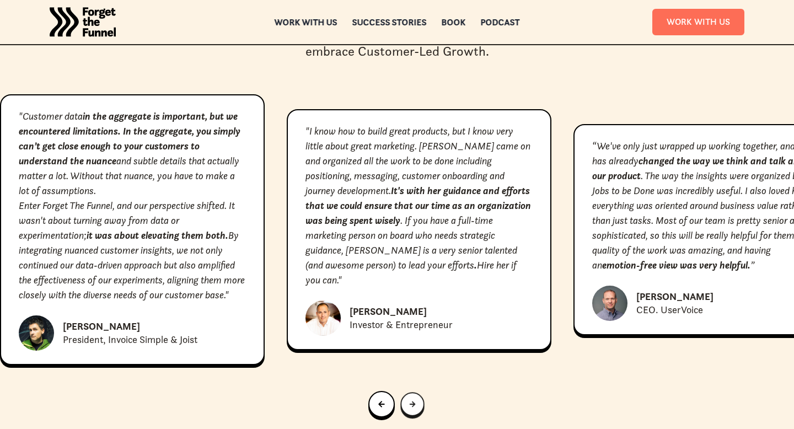
click at [410, 399] on div "Next slide" at bounding box center [413, 404] width 6 height 10
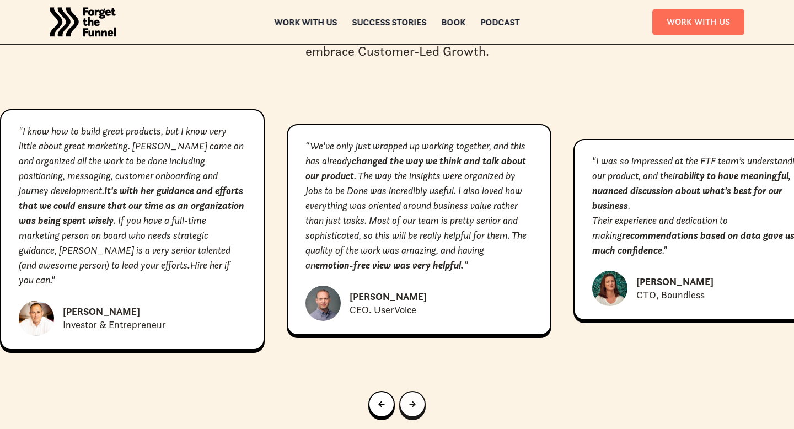
click at [410, 398] on div "Go to first slide" at bounding box center [412, 404] width 7 height 12
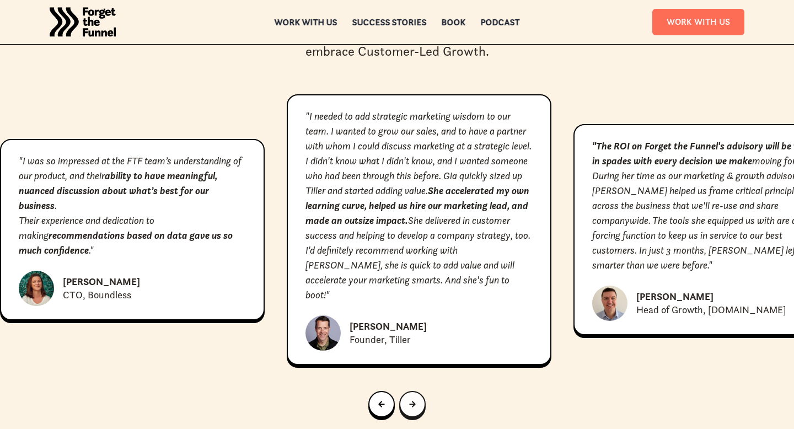
click at [410, 398] on div "Go to first slide" at bounding box center [412, 404] width 7 height 12
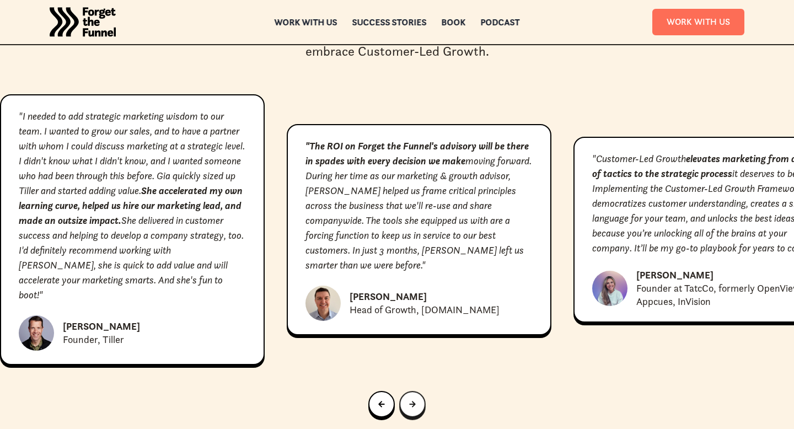
click at [410, 398] on div "Go to first slide" at bounding box center [412, 404] width 7 height 12
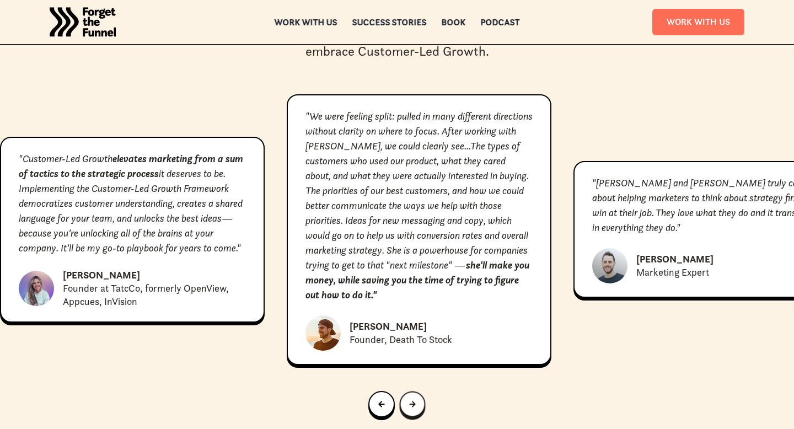
click at [410, 399] on div "Go to first slide" at bounding box center [412, 405] width 7 height 12
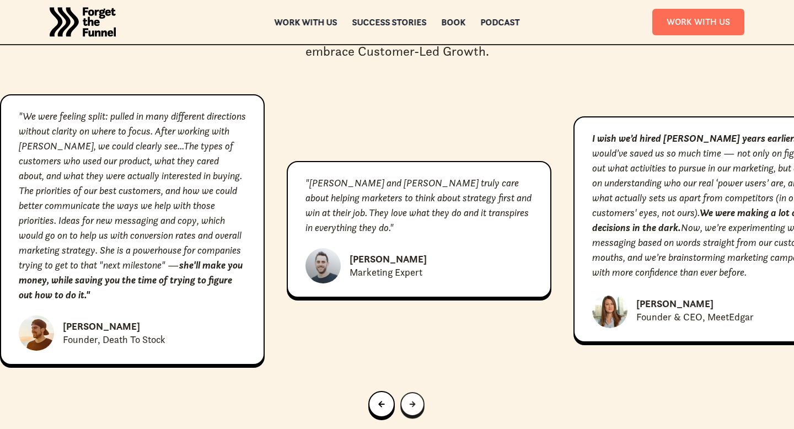
click at [410, 399] on div "Go to first slide" at bounding box center [413, 404] width 6 height 11
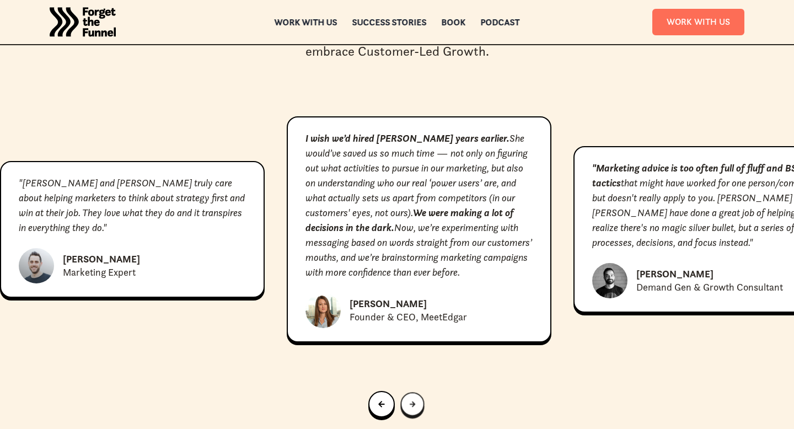
click at [410, 399] on div "Go to first slide" at bounding box center [413, 404] width 6 height 10
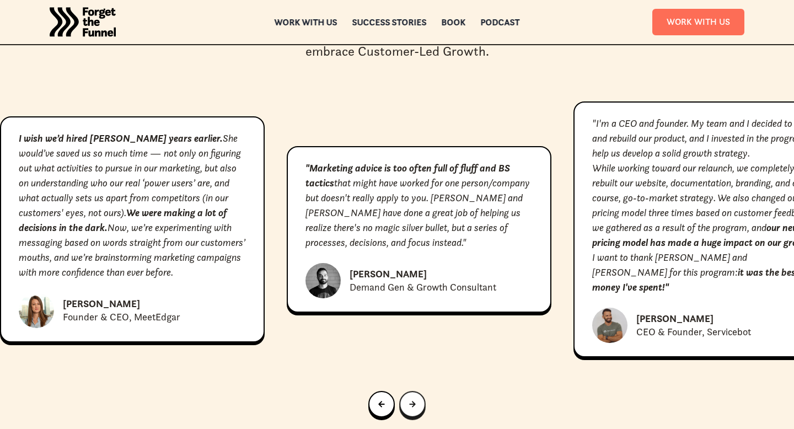
click at [410, 399] on div "Go to first slide" at bounding box center [412, 405] width 7 height 12
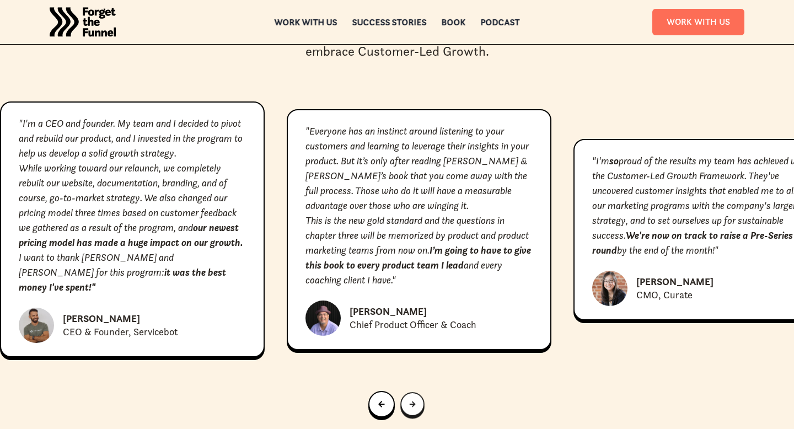
click at [410, 399] on div "Go to first slide" at bounding box center [413, 404] width 6 height 11
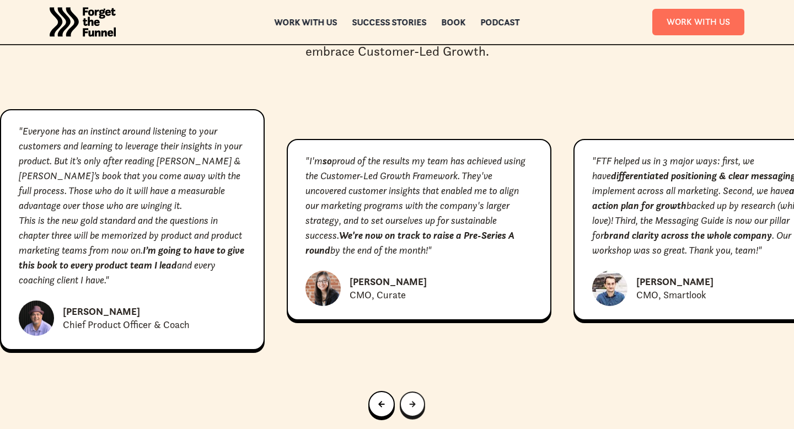
click at [410, 399] on div "Go to first slide" at bounding box center [412, 405] width 6 height 12
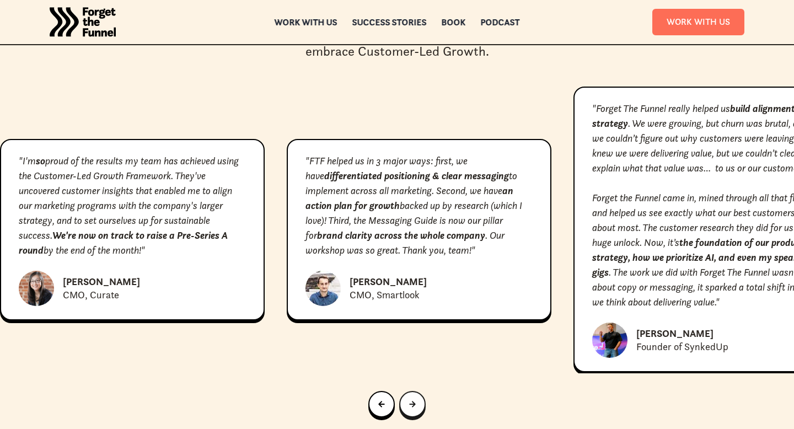
click at [410, 398] on div "Go to first slide" at bounding box center [412, 404] width 7 height 12
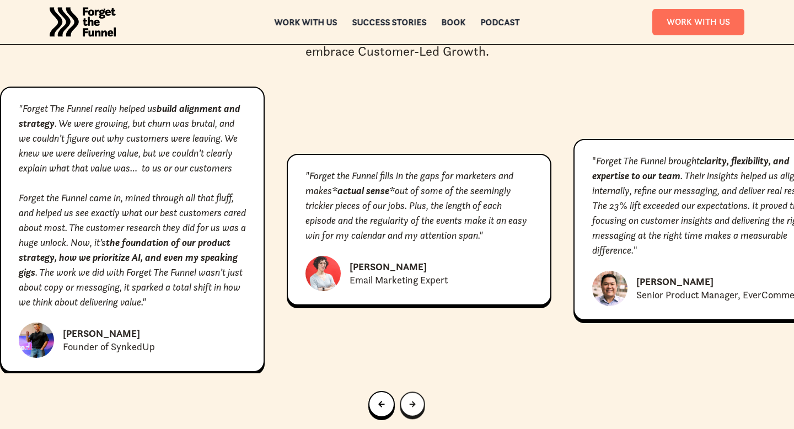
click at [410, 399] on div "Go to first slide" at bounding box center [412, 404] width 6 height 11
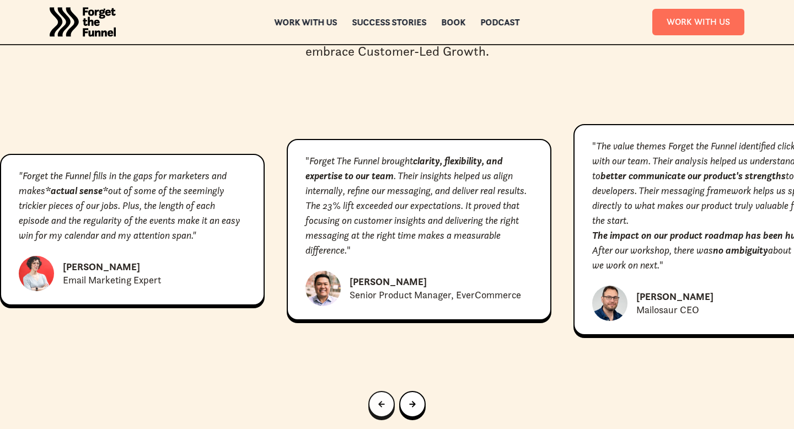
click at [388, 391] on link "Previous slide" at bounding box center [381, 404] width 26 height 26
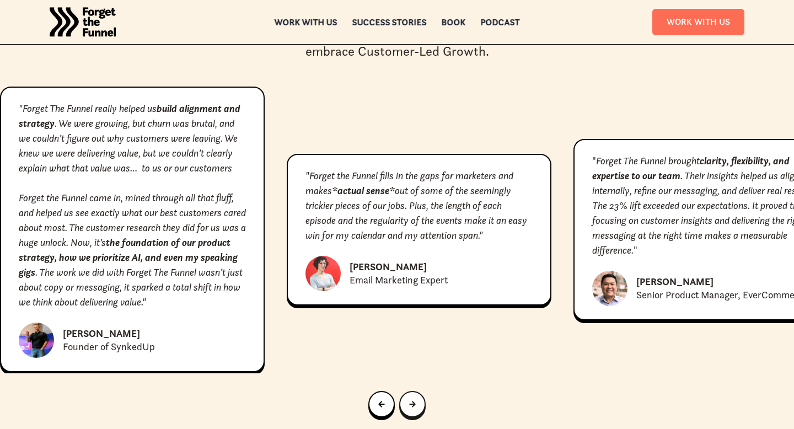
click at [408, 391] on link "Next slide" at bounding box center [412, 404] width 26 height 26
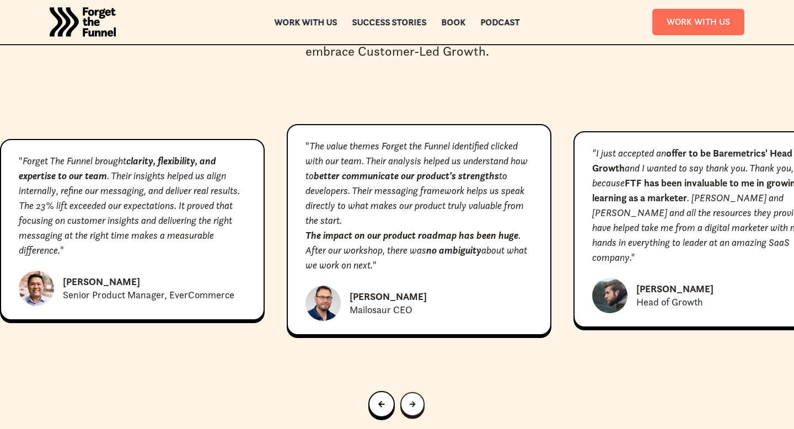
click at [408, 392] on link "Next slide" at bounding box center [412, 404] width 24 height 24
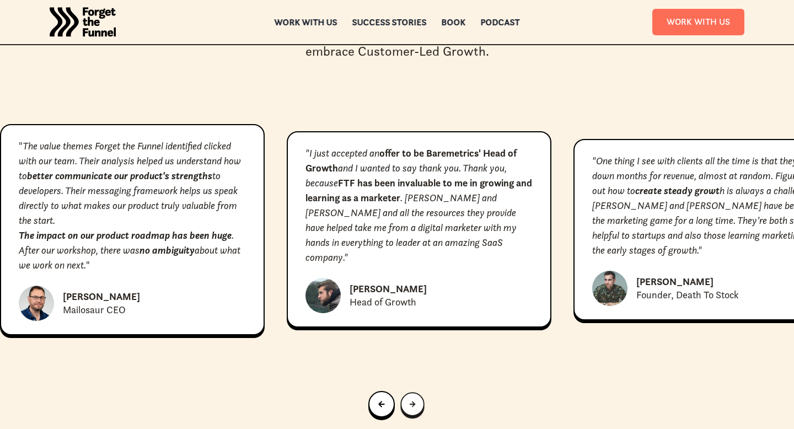
click at [408, 392] on link "Next slide" at bounding box center [412, 404] width 24 height 24
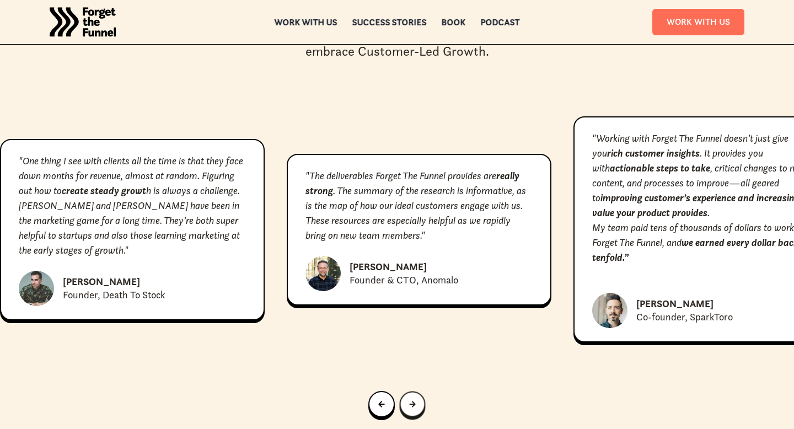
click at [408, 391] on link "Next slide" at bounding box center [413, 404] width 26 height 26
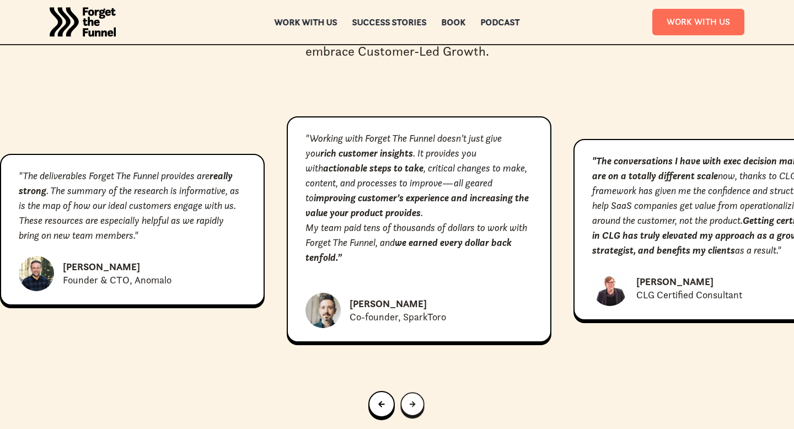
click at [408, 392] on link "Next slide" at bounding box center [412, 404] width 24 height 24
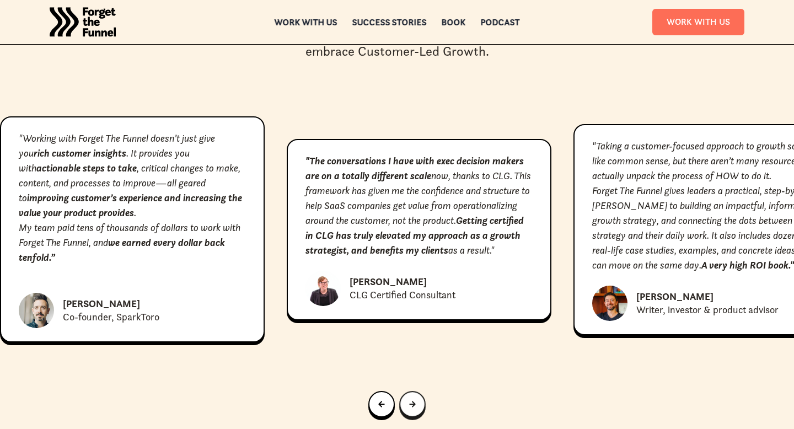
click at [408, 391] on link "Next slide" at bounding box center [412, 404] width 26 height 26
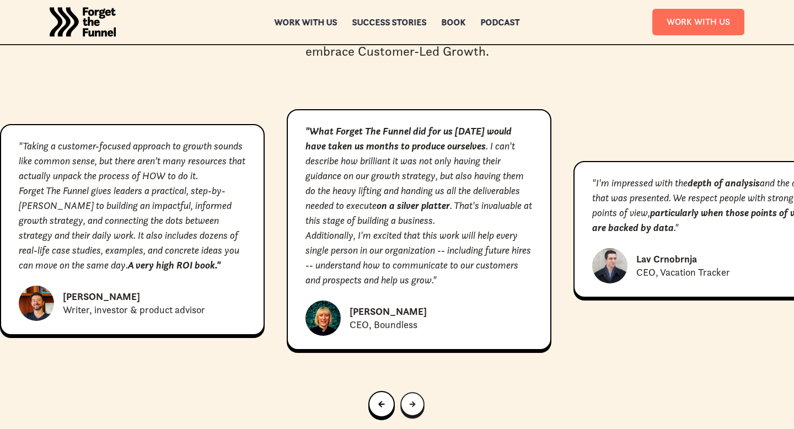
click at [408, 392] on link "Next slide" at bounding box center [412, 404] width 24 height 24
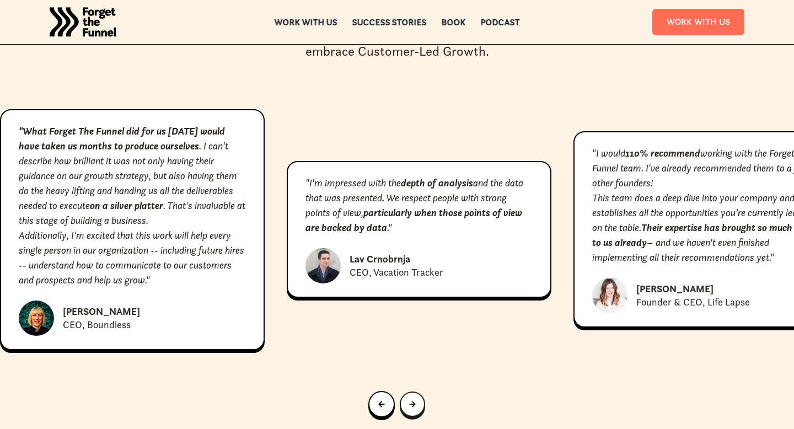
click at [408, 391] on link "Next slide" at bounding box center [412, 403] width 25 height 25
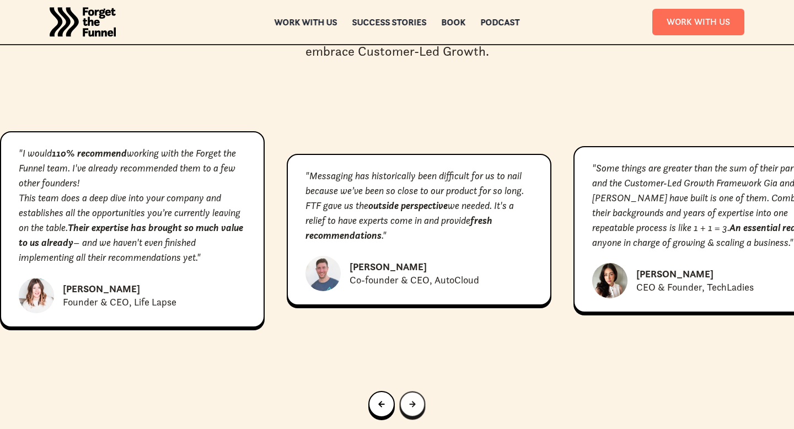
click at [408, 391] on link "Next slide" at bounding box center [413, 404] width 26 height 26
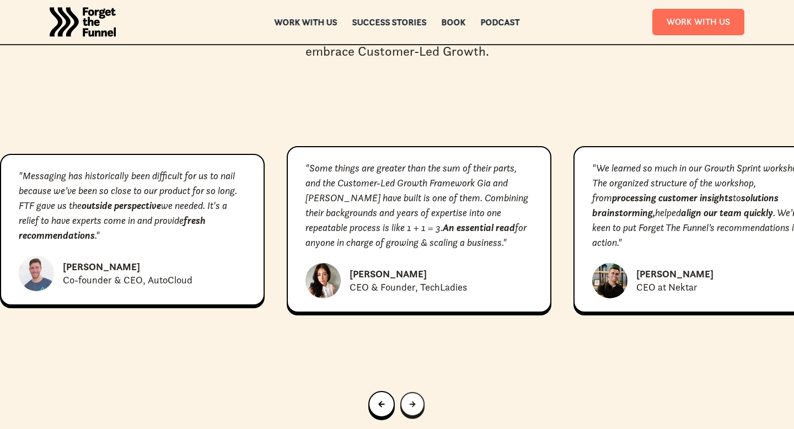
click at [408, 392] on link "Next slide" at bounding box center [412, 404] width 24 height 24
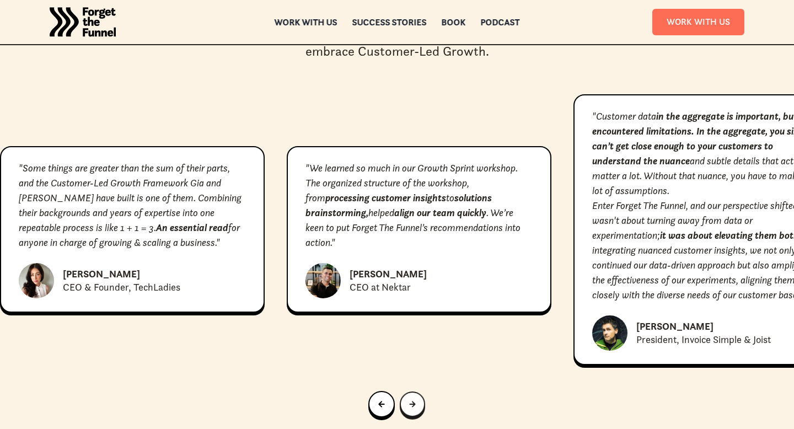
click at [408, 391] on link "Next slide" at bounding box center [412, 403] width 25 height 25
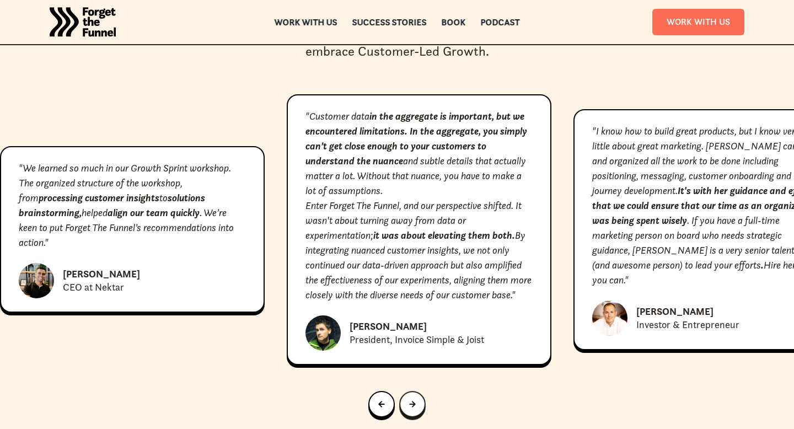
click at [408, 391] on link "Next slide" at bounding box center [412, 404] width 26 height 26
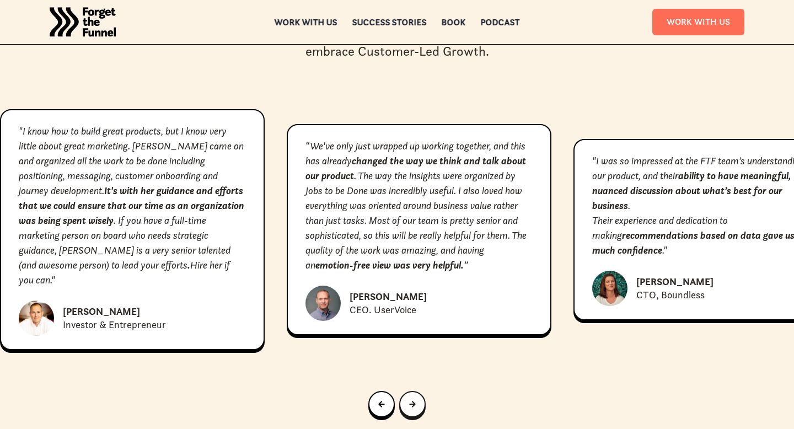
click at [408, 391] on link "Next slide" at bounding box center [412, 404] width 26 height 26
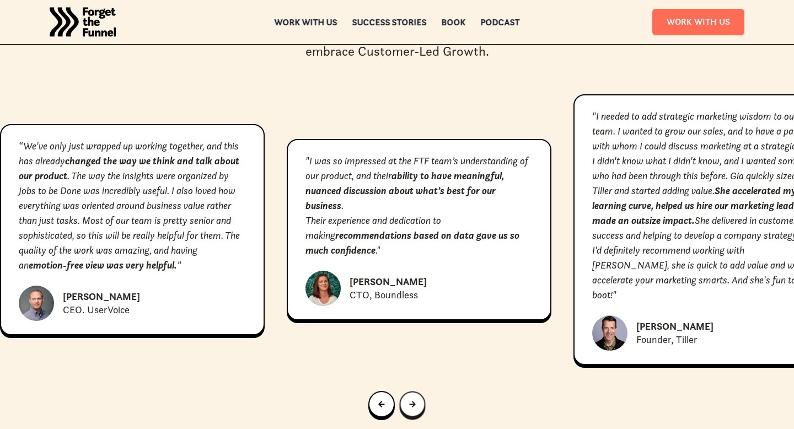
click at [408, 391] on link "Go to first slide" at bounding box center [413, 404] width 26 height 26
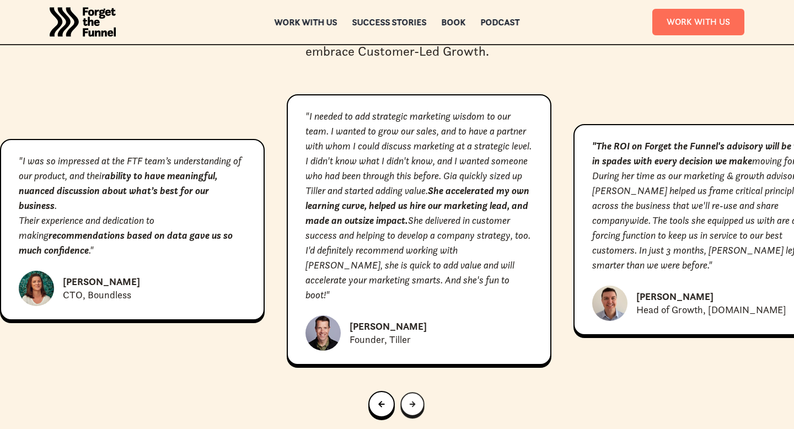
click at [408, 392] on link "Go to first slide" at bounding box center [412, 404] width 24 height 24
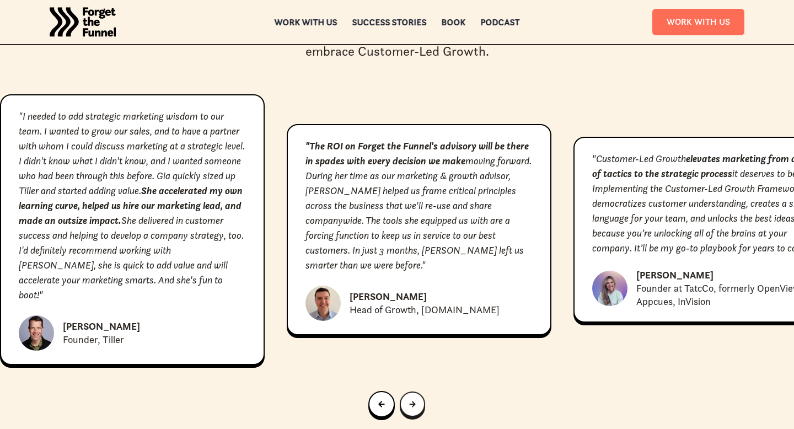
click at [408, 391] on link "Go to first slide" at bounding box center [412, 403] width 25 height 25
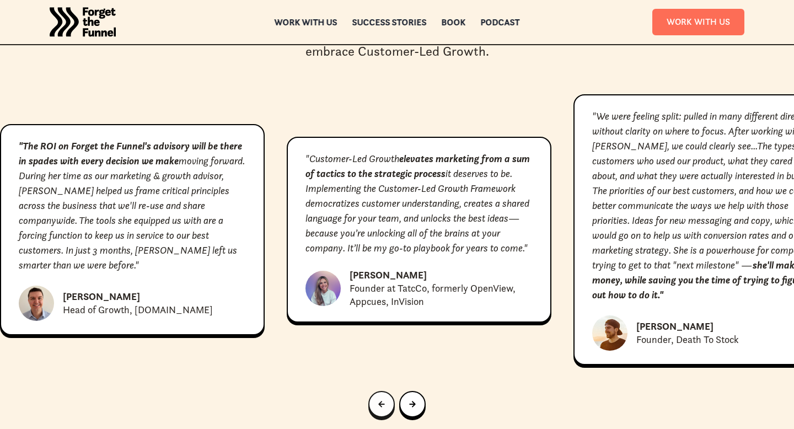
click at [381, 391] on link "Previous slide" at bounding box center [381, 404] width 26 height 26
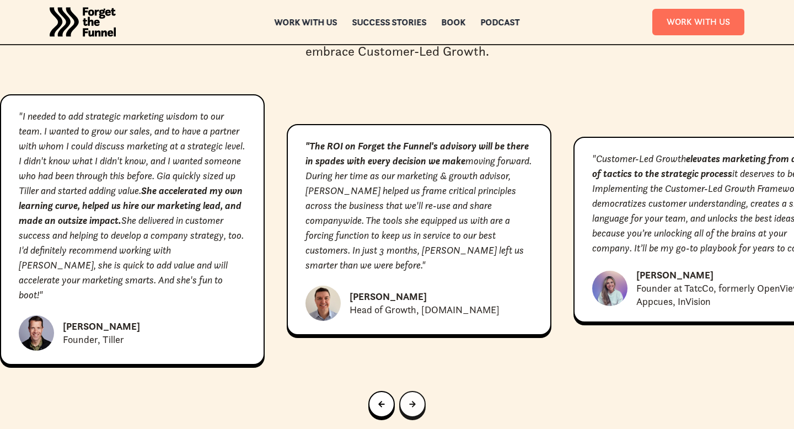
click at [405, 391] on link "Next slide" at bounding box center [412, 404] width 26 height 26
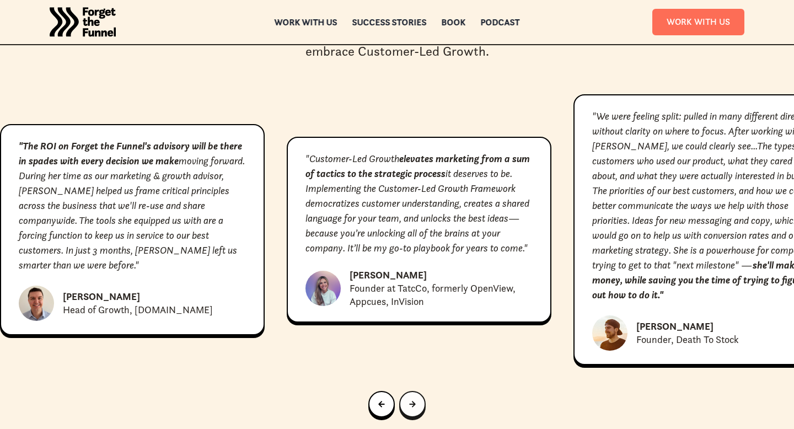
click at [408, 391] on link "Next slide" at bounding box center [412, 404] width 26 height 26
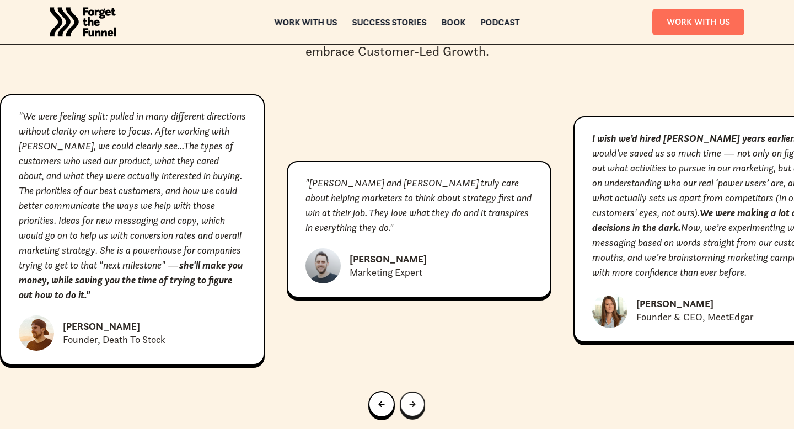
click at [407, 391] on link "Next slide" at bounding box center [412, 403] width 25 height 25
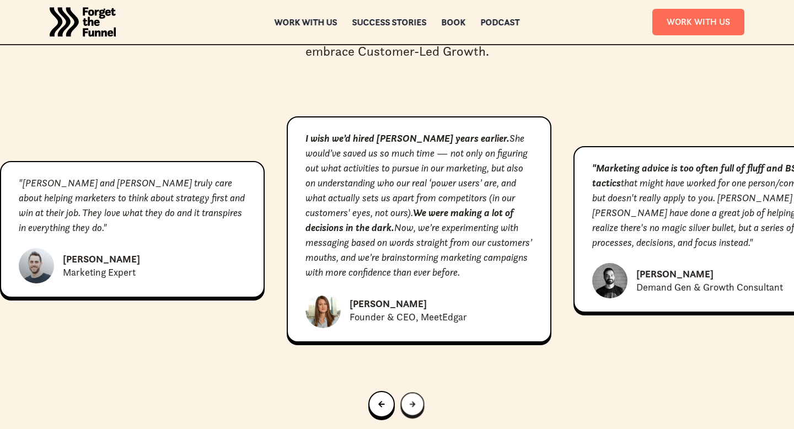
click at [407, 392] on link "Next slide" at bounding box center [412, 404] width 24 height 24
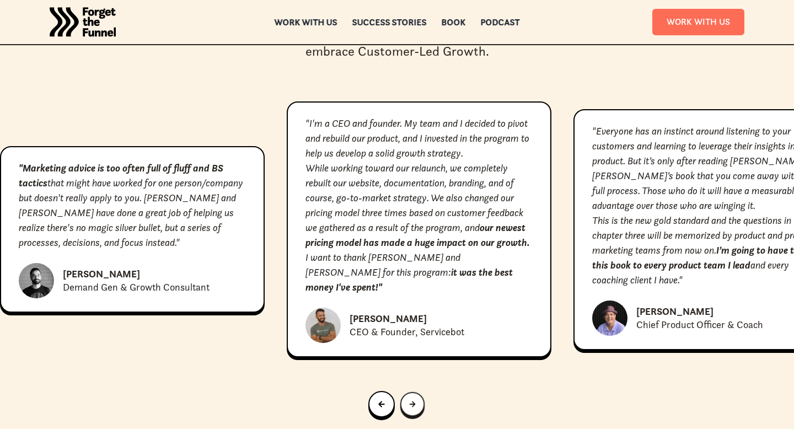
click at [407, 392] on link "Next slide" at bounding box center [412, 404] width 24 height 24
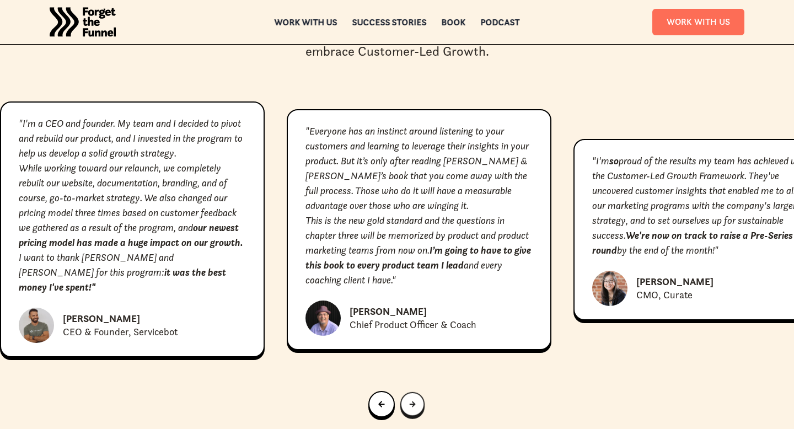
click at [407, 392] on link "Next slide" at bounding box center [412, 404] width 24 height 24
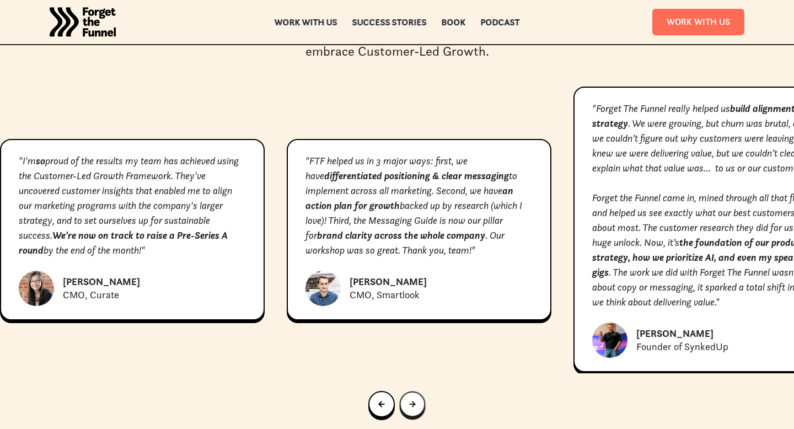
click at [407, 391] on link "Next slide" at bounding box center [413, 404] width 26 height 26
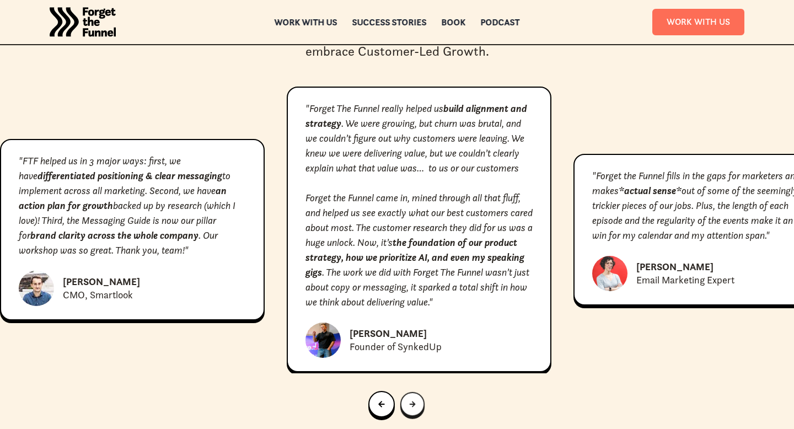
click at [407, 392] on link "Next slide" at bounding box center [412, 404] width 24 height 24
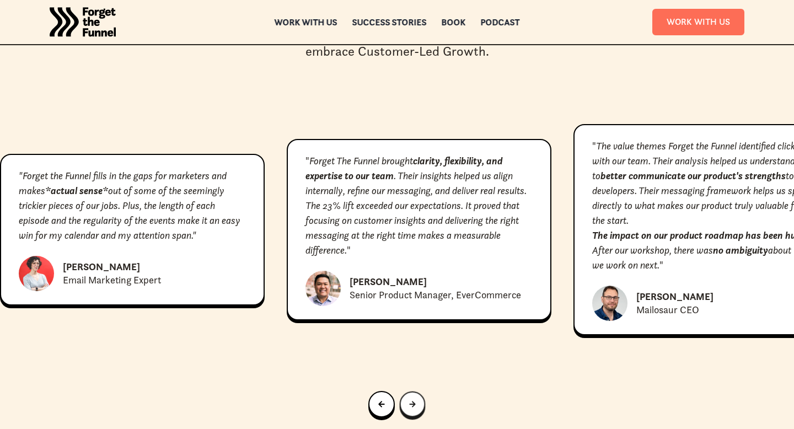
click at [407, 391] on link "Next slide" at bounding box center [413, 404] width 26 height 26
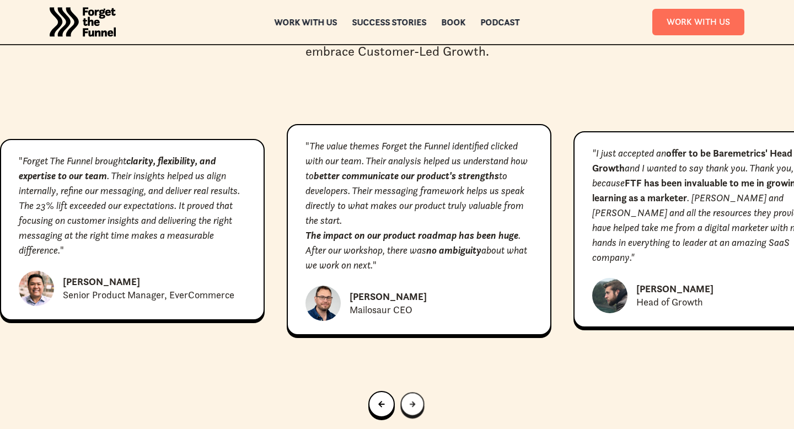
click at [407, 392] on link "Next slide" at bounding box center [412, 404] width 24 height 24
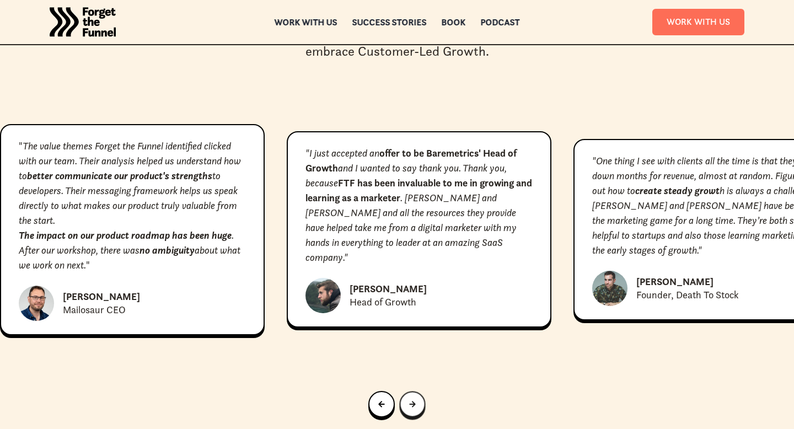
click at [407, 391] on link "Next slide" at bounding box center [412, 404] width 26 height 26
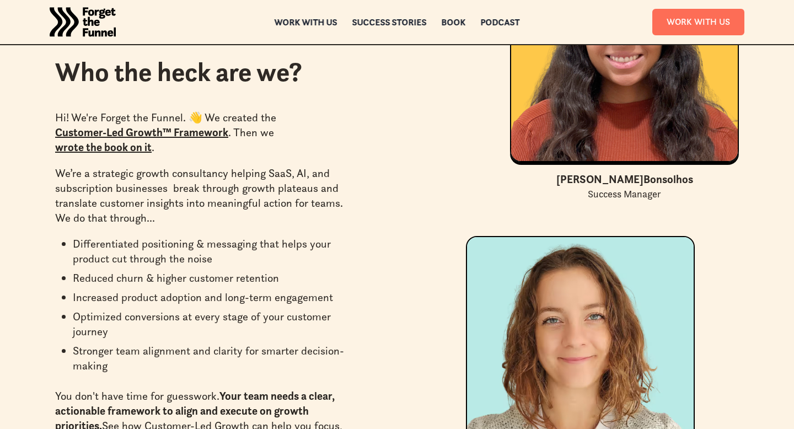
scroll to position [3977, 0]
